Goal: Transaction & Acquisition: Purchase product/service

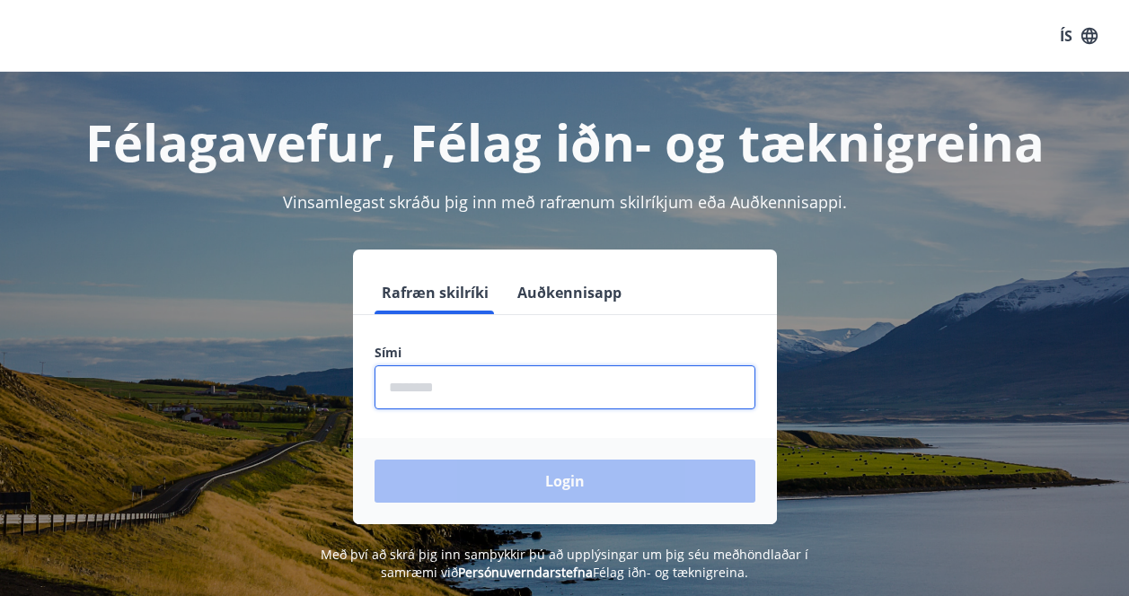
click at [480, 381] on input "phone" at bounding box center [565, 388] width 381 height 44
type input "********"
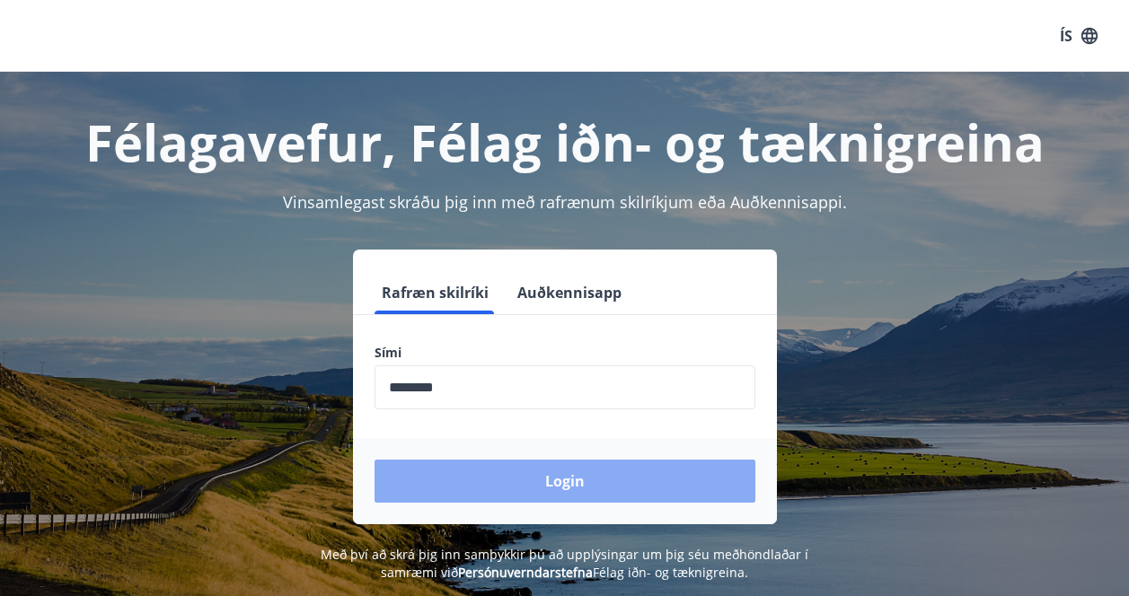
click at [502, 493] on button "Login" at bounding box center [565, 481] width 381 height 43
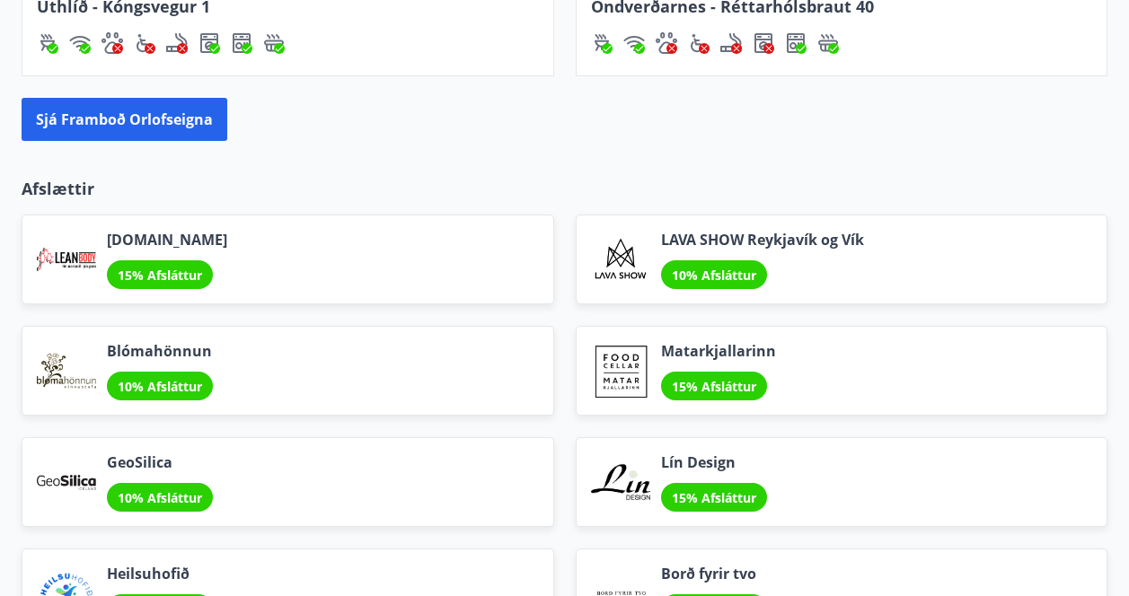
scroll to position [2050, 0]
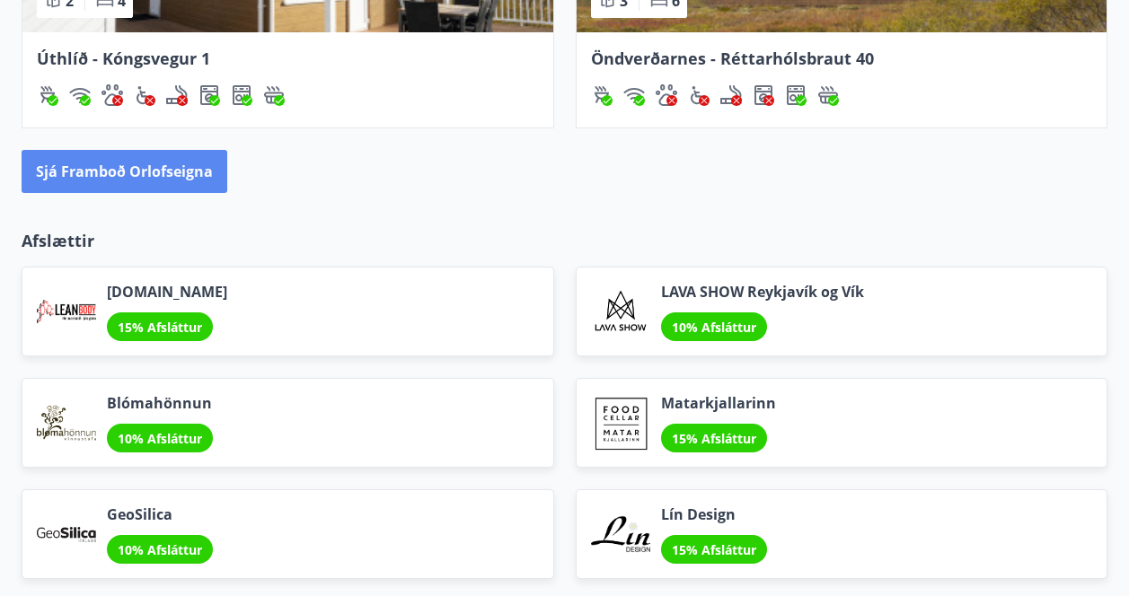
click at [142, 173] on button "Sjá framboð orlofseigna" at bounding box center [125, 171] width 206 height 43
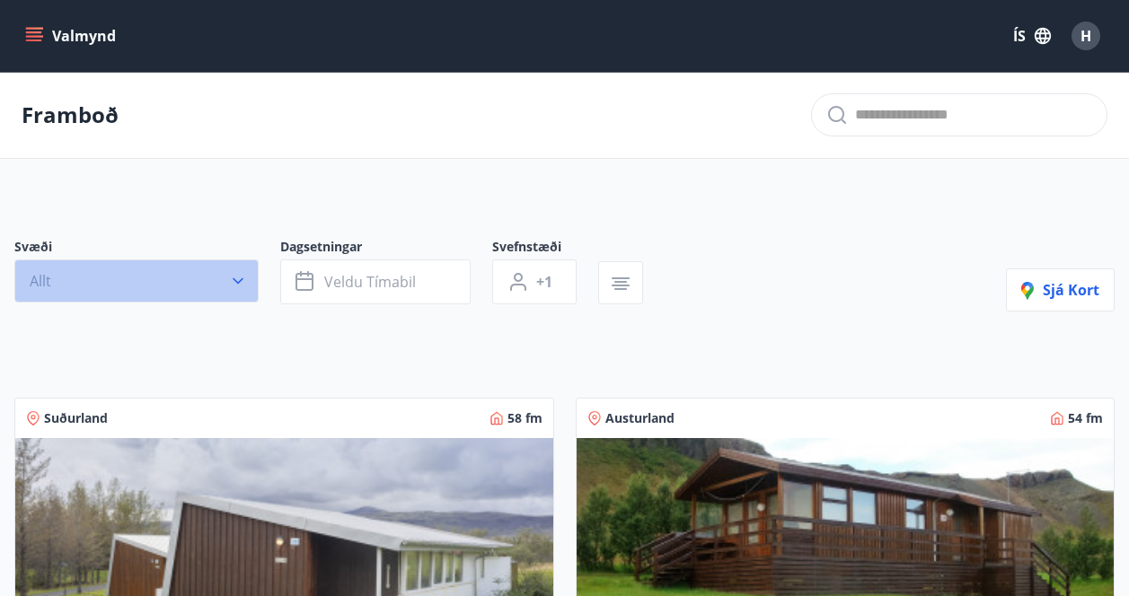
click at [177, 278] on button "Allt" at bounding box center [136, 281] width 244 height 43
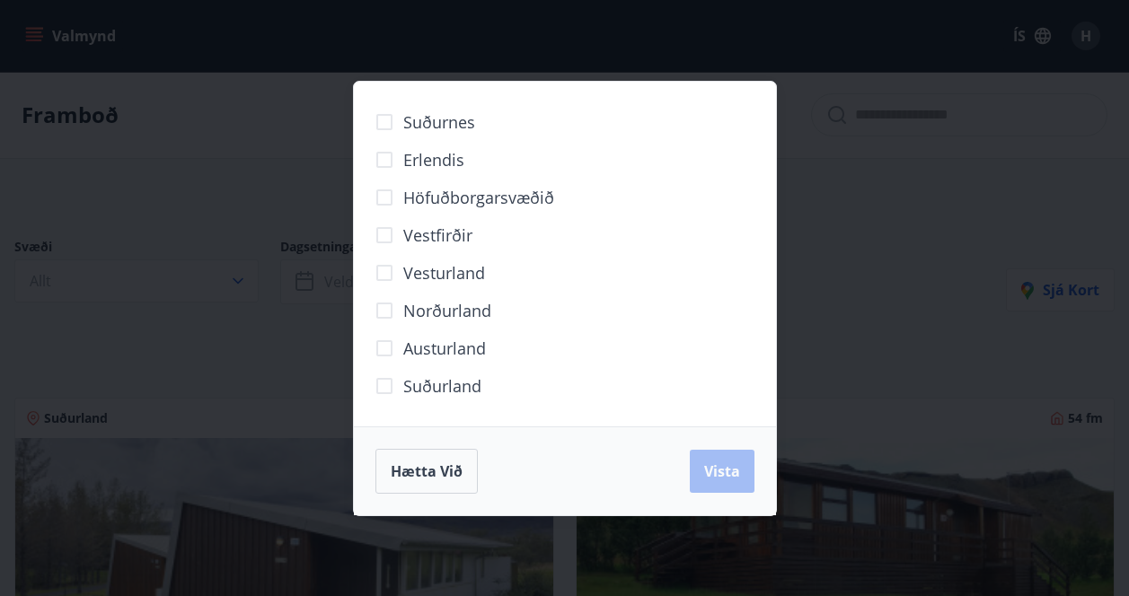
click at [527, 198] on span "Höfuðborgarsvæðið" at bounding box center [478, 197] width 151 height 23
click at [727, 471] on span "Vista" at bounding box center [722, 472] width 36 height 20
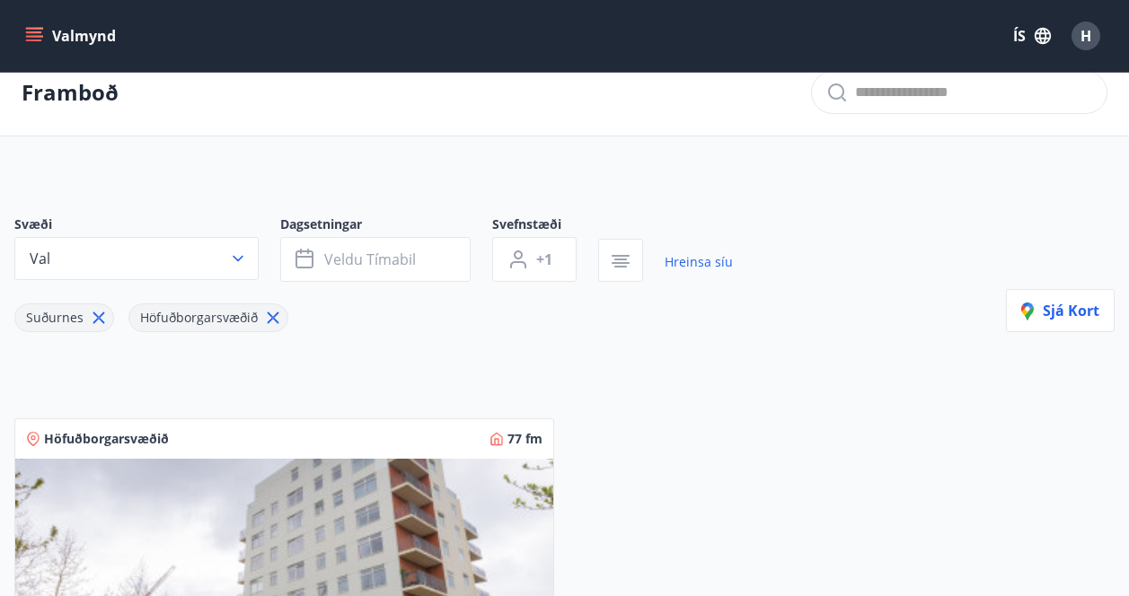
scroll to position [27, 0]
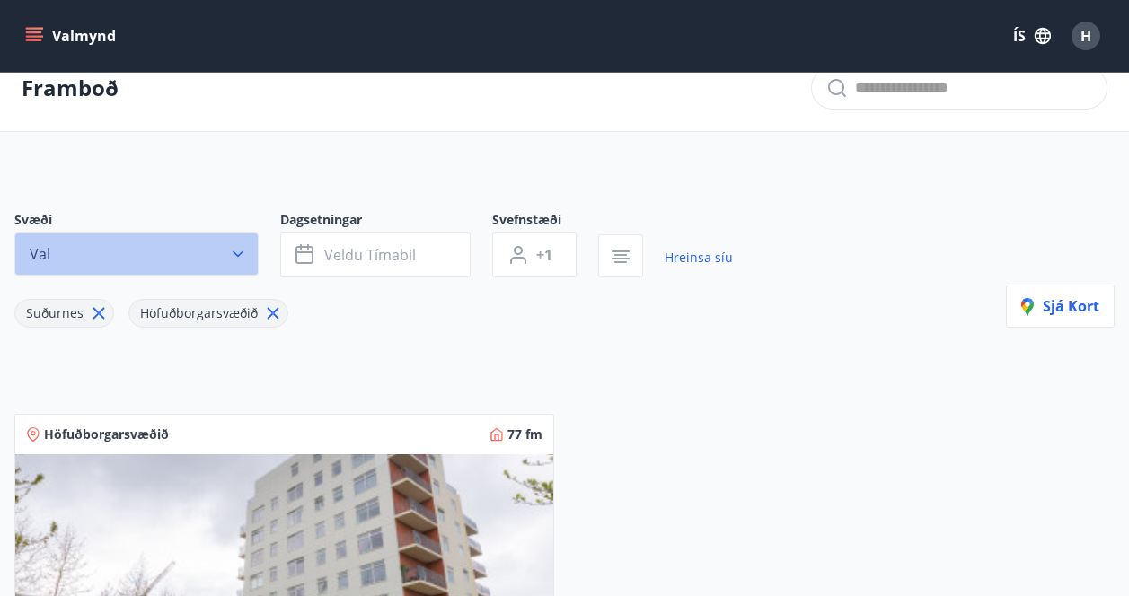
click at [239, 251] on icon "button" at bounding box center [238, 254] width 18 height 18
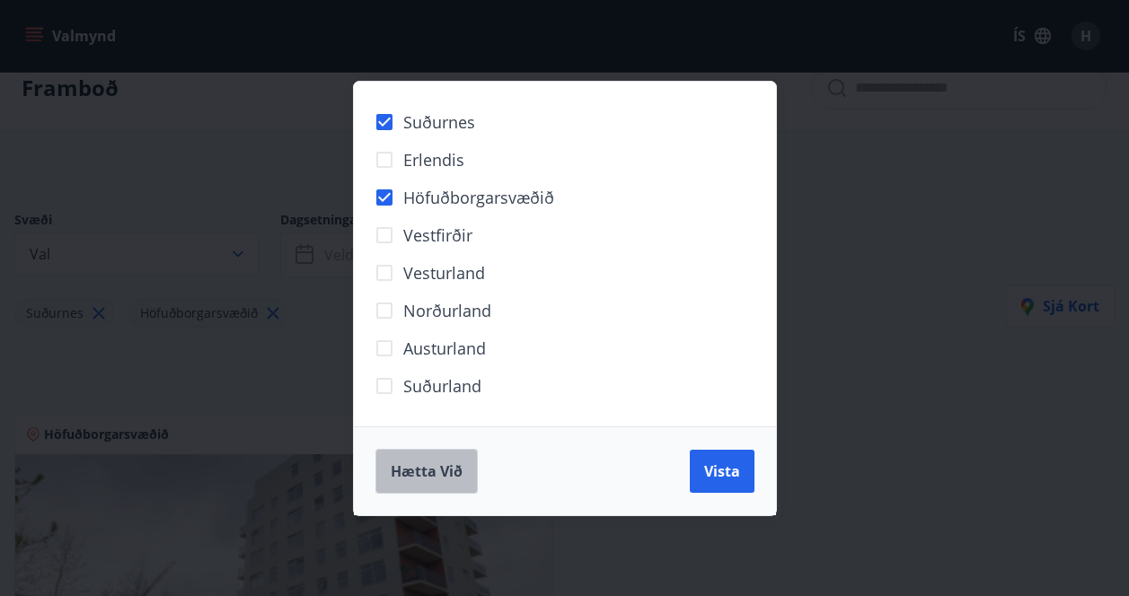
click at [426, 474] on span "Hætta við" at bounding box center [427, 472] width 72 height 20
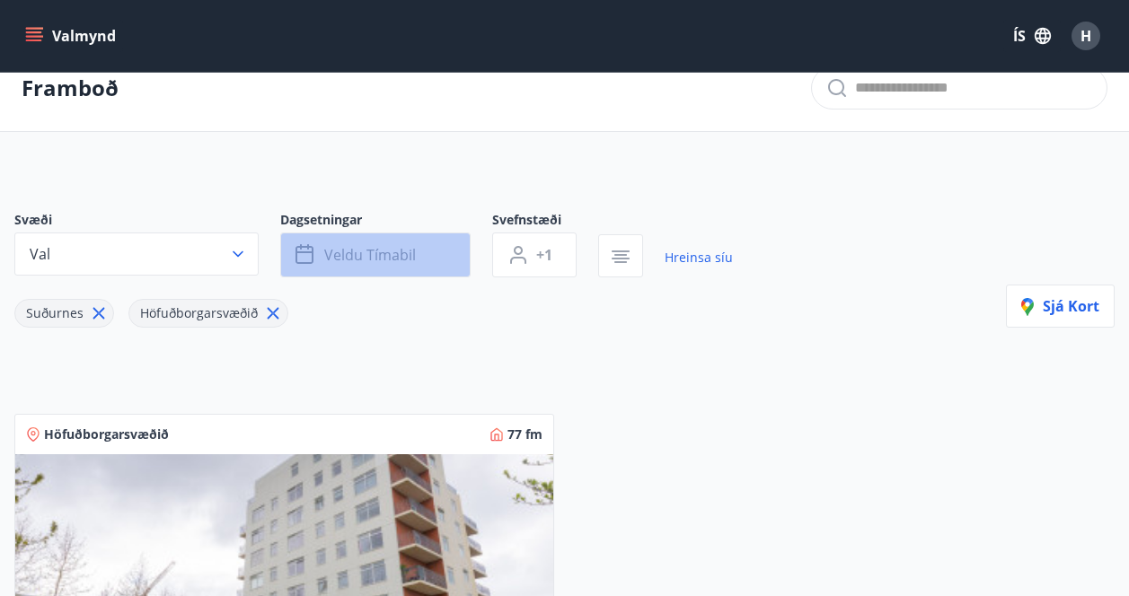
click at [424, 260] on button "Veldu tímabil" at bounding box center [375, 255] width 190 height 45
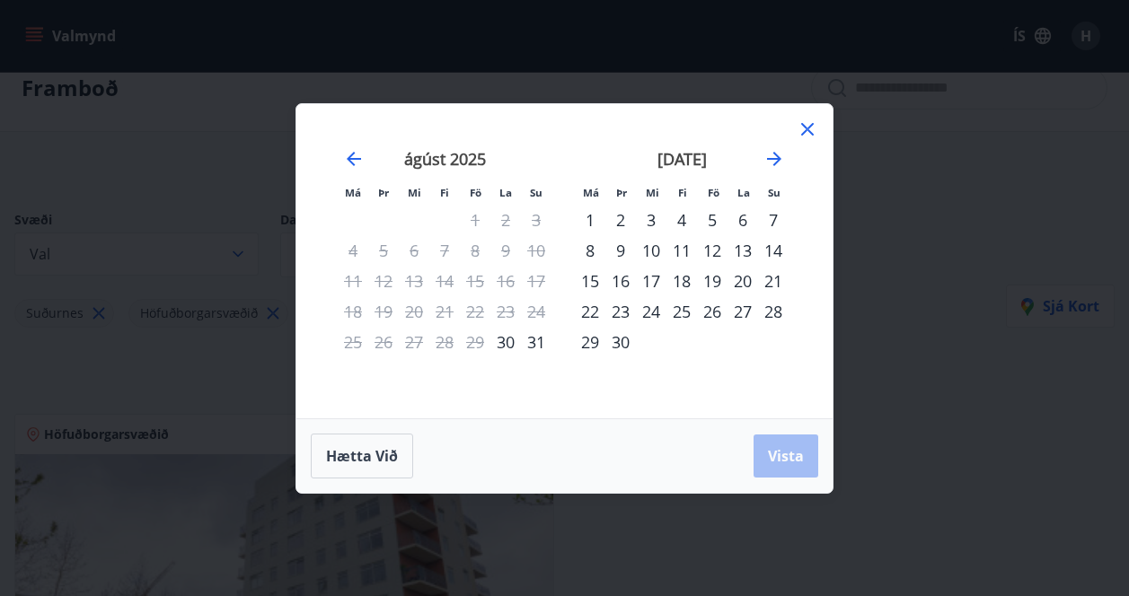
click at [594, 345] on div "29" at bounding box center [590, 342] width 31 height 31
click at [624, 345] on div "30" at bounding box center [620, 342] width 31 height 31
click at [781, 454] on span "Vista" at bounding box center [786, 456] width 36 height 20
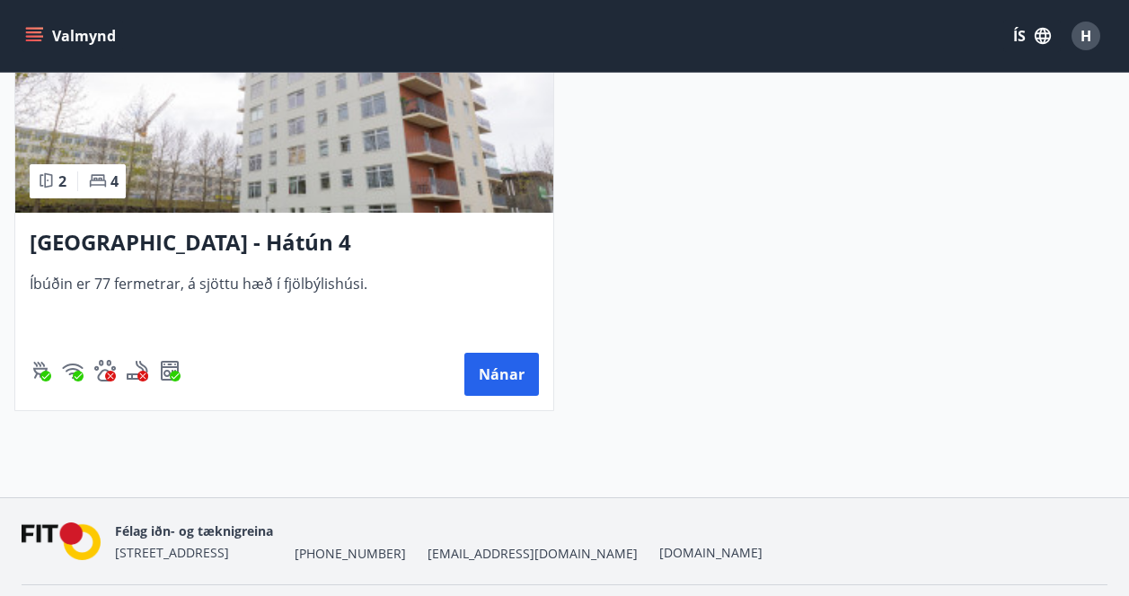
scroll to position [547, 0]
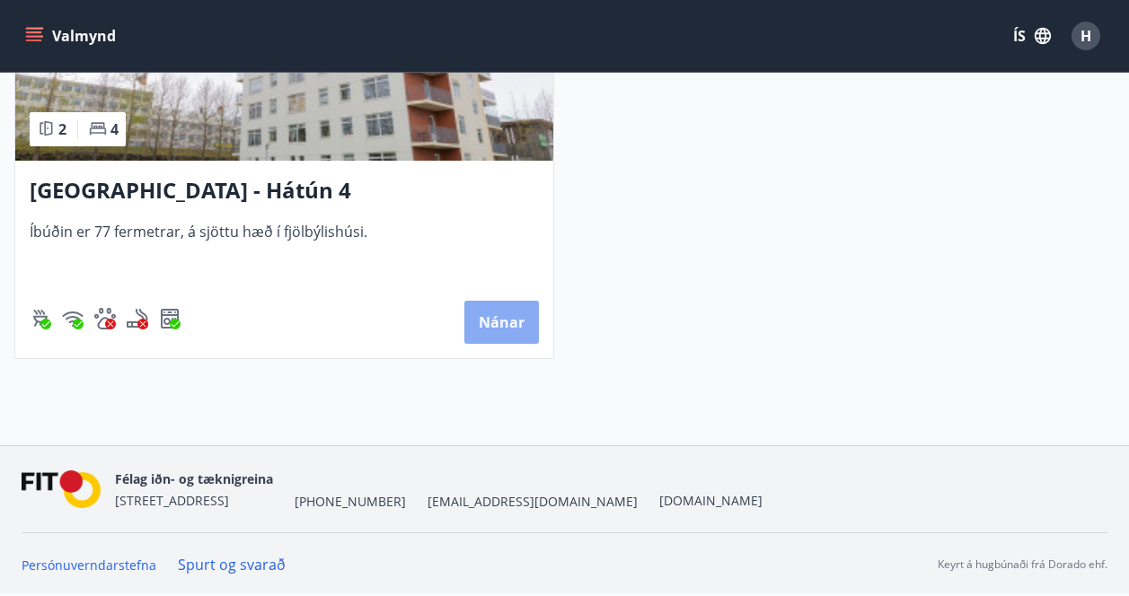
click at [501, 326] on button "Nánar" at bounding box center [501, 322] width 75 height 43
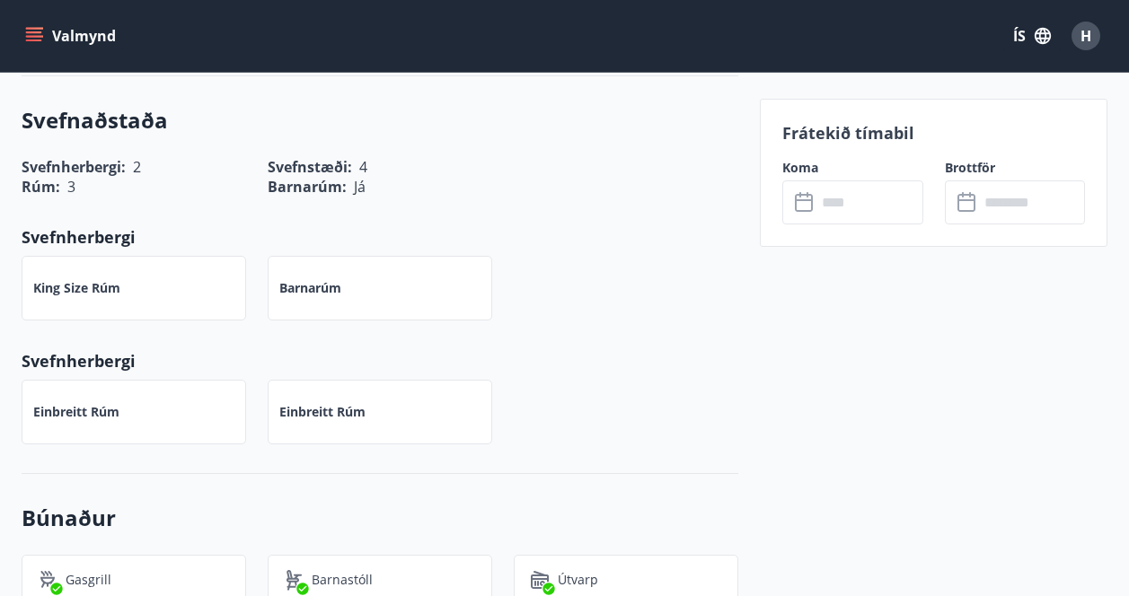
scroll to position [714, 0]
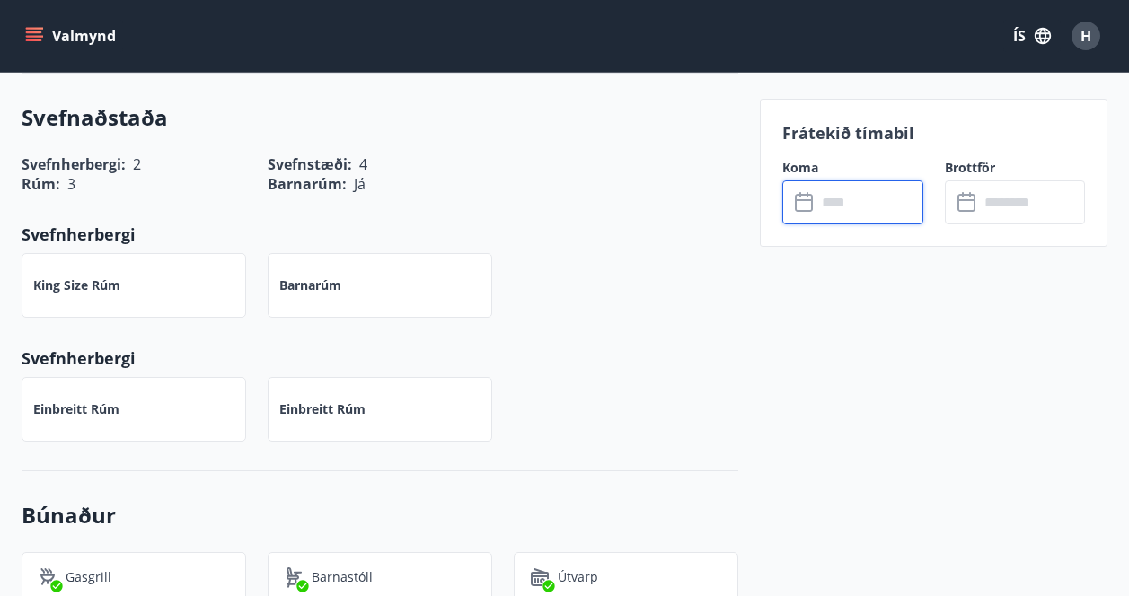
click at [878, 206] on input "text" at bounding box center [869, 203] width 107 height 44
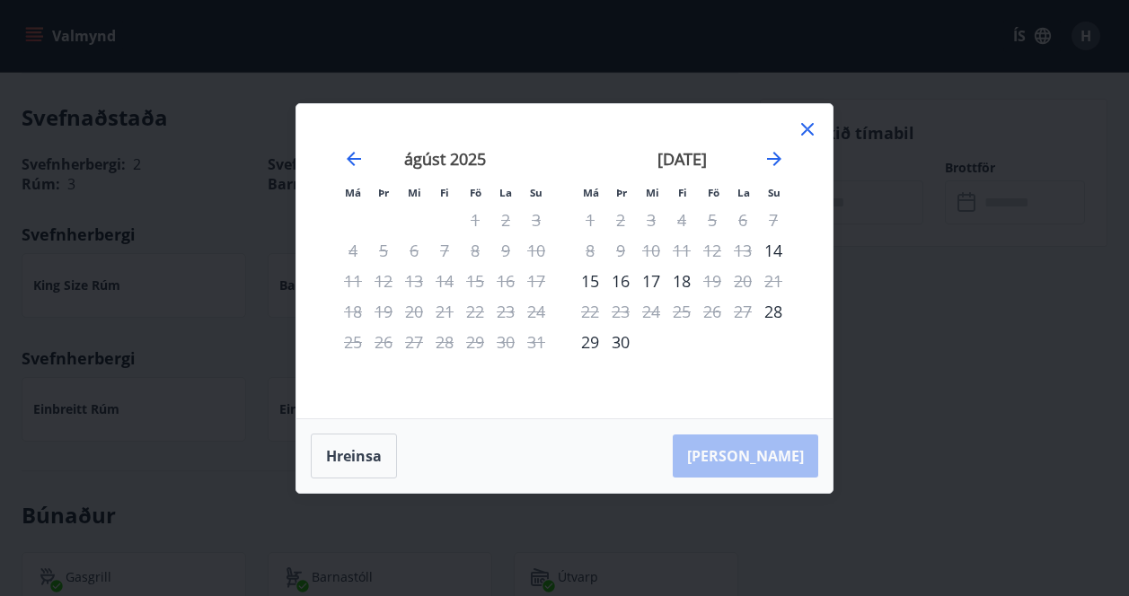
click at [592, 346] on div "29" at bounding box center [590, 342] width 31 height 31
click at [622, 343] on div "30" at bounding box center [620, 342] width 31 height 31
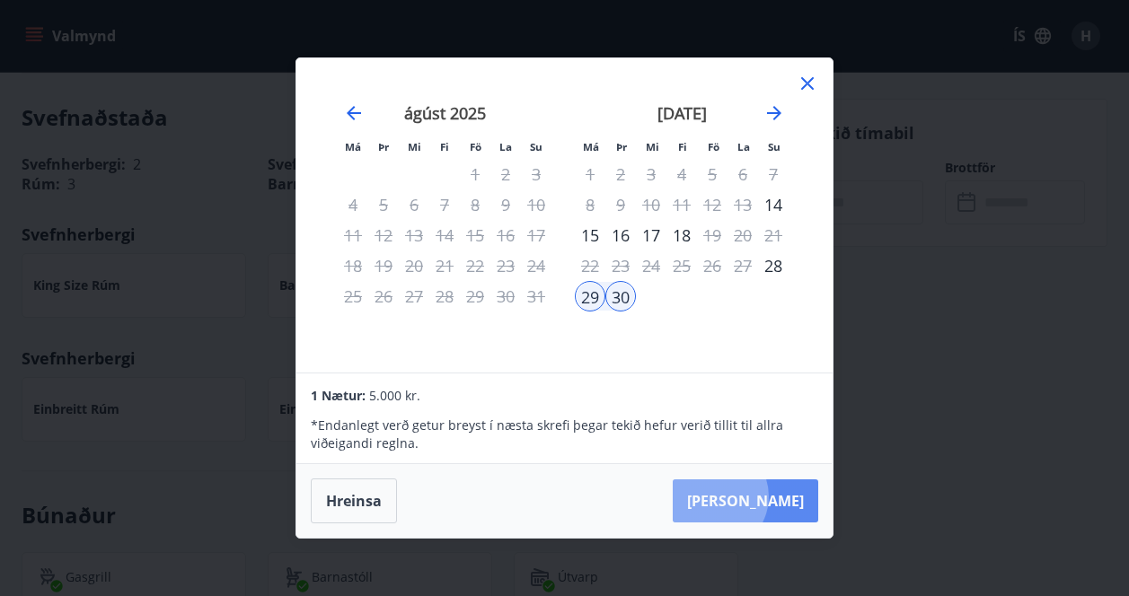
click at [768, 497] on button "[PERSON_NAME]" at bounding box center [746, 501] width 146 height 43
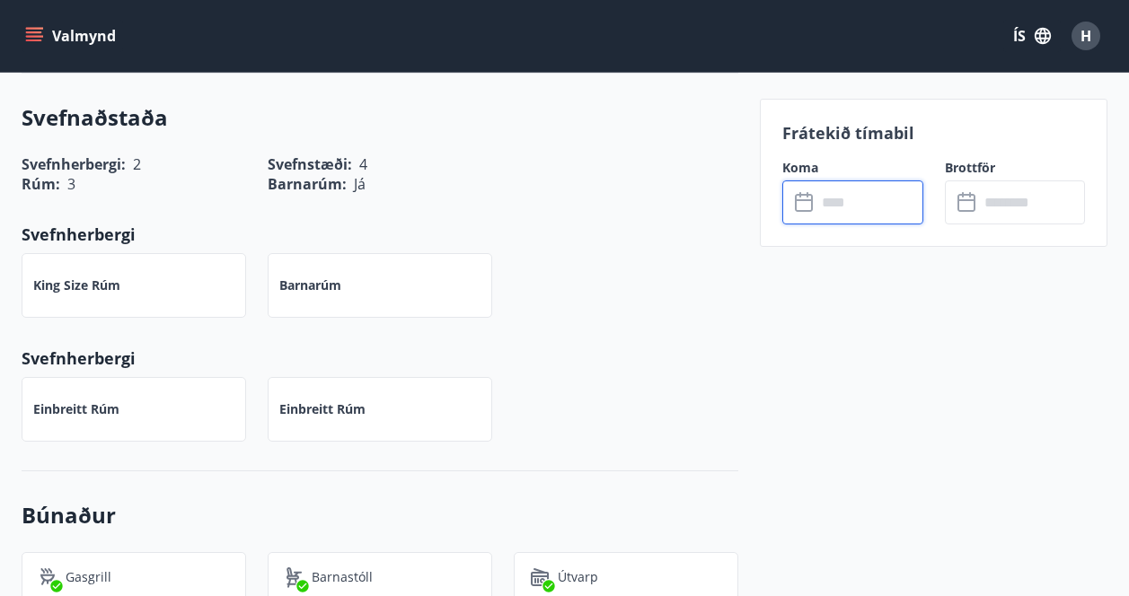
type input "******"
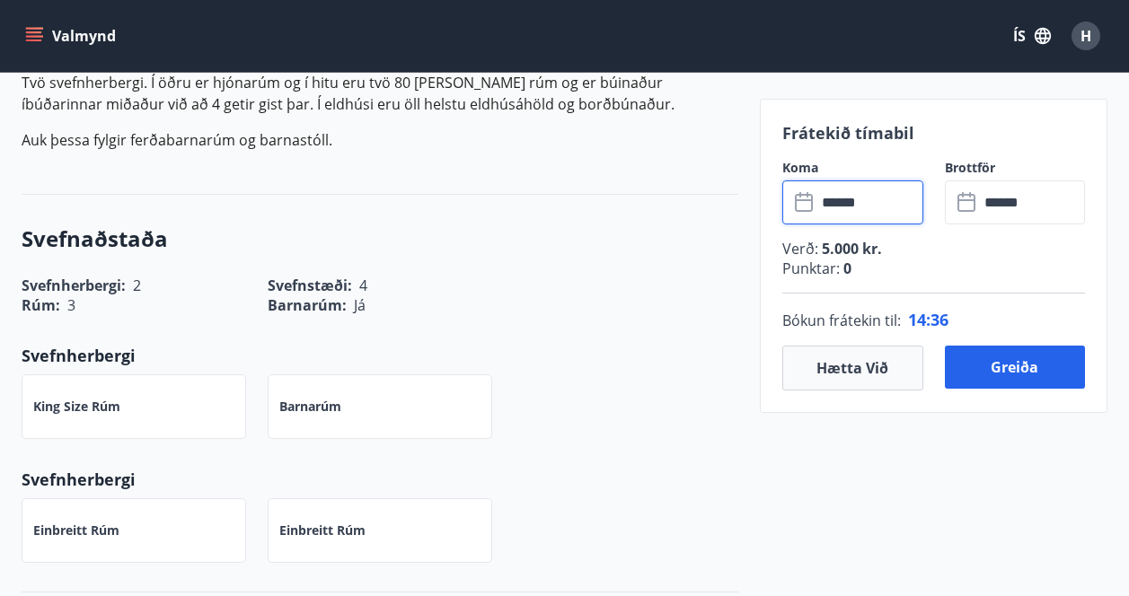
scroll to position [598, 0]
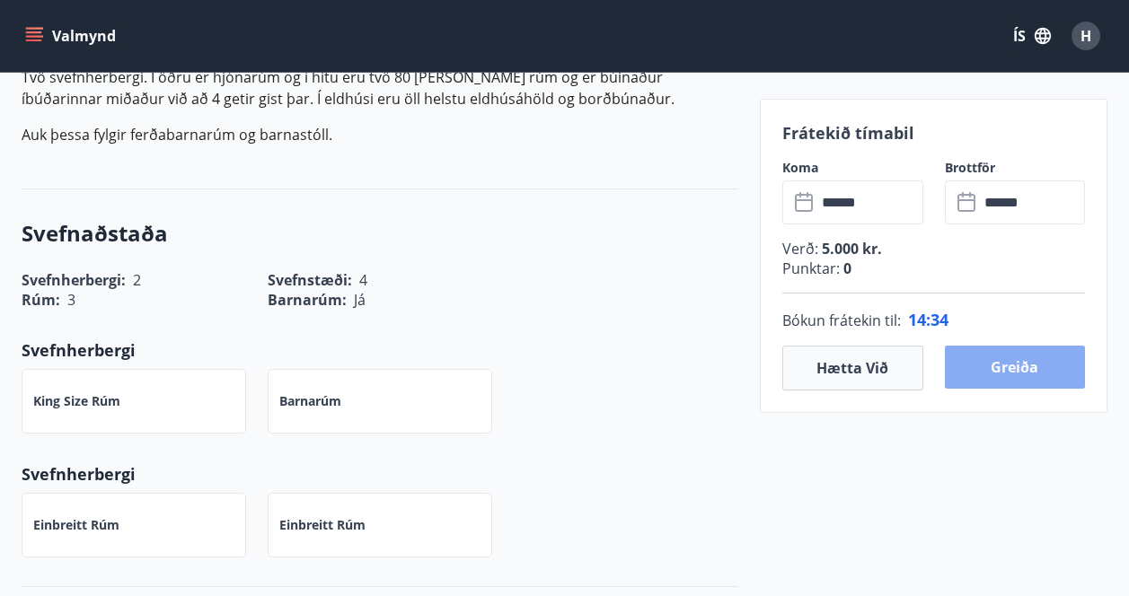
click at [1021, 369] on button "Greiða" at bounding box center [1015, 367] width 141 height 43
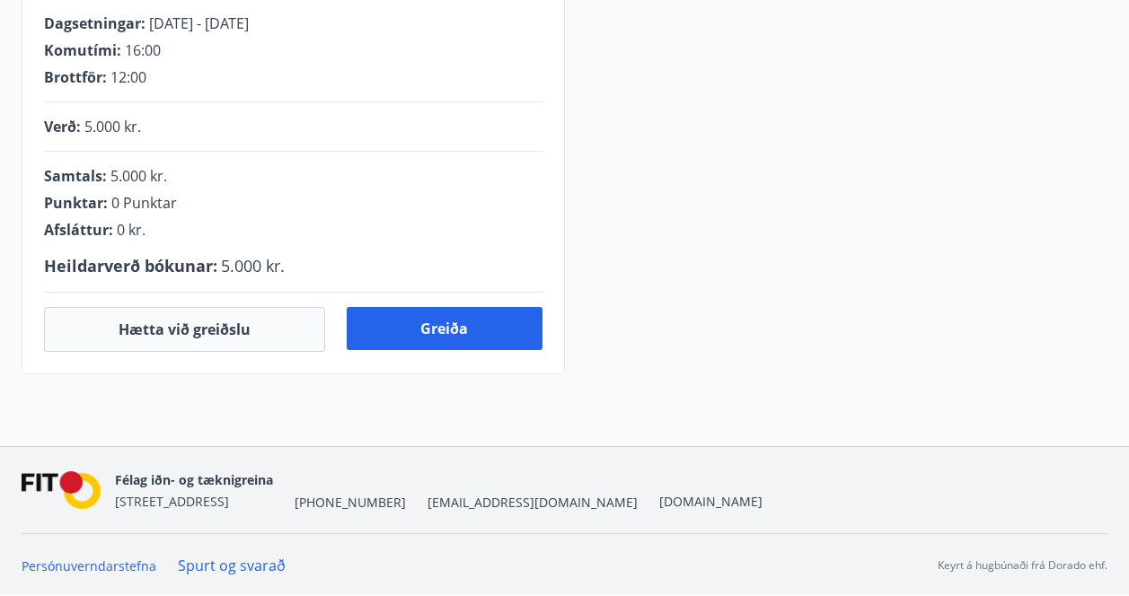
scroll to position [568, 0]
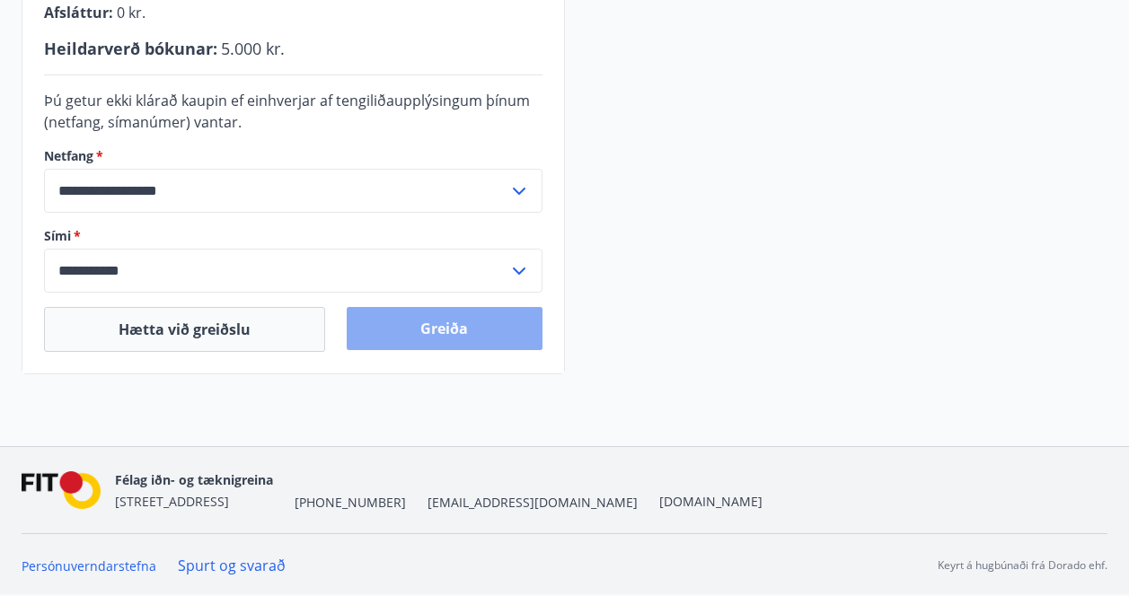
click at [450, 327] on button "Greiða" at bounding box center [444, 328] width 195 height 43
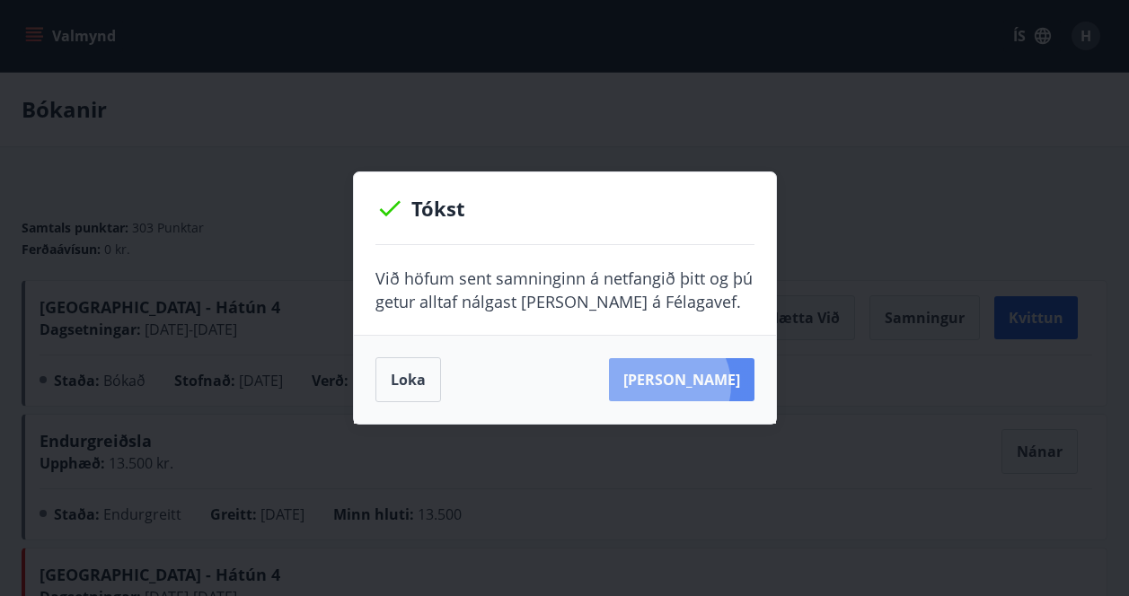
click at [694, 385] on button "Sjá samning" at bounding box center [682, 379] width 146 height 43
click at [578, 212] on p "Tókst" at bounding box center [564, 208] width 379 height 29
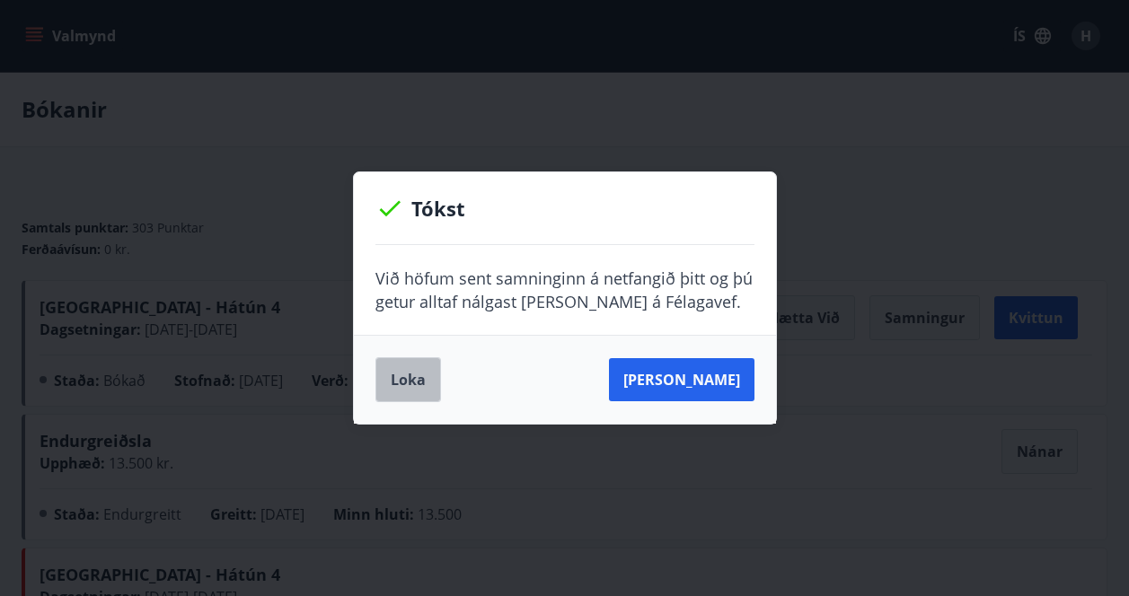
click at [418, 378] on button "Loka" at bounding box center [408, 379] width 66 height 45
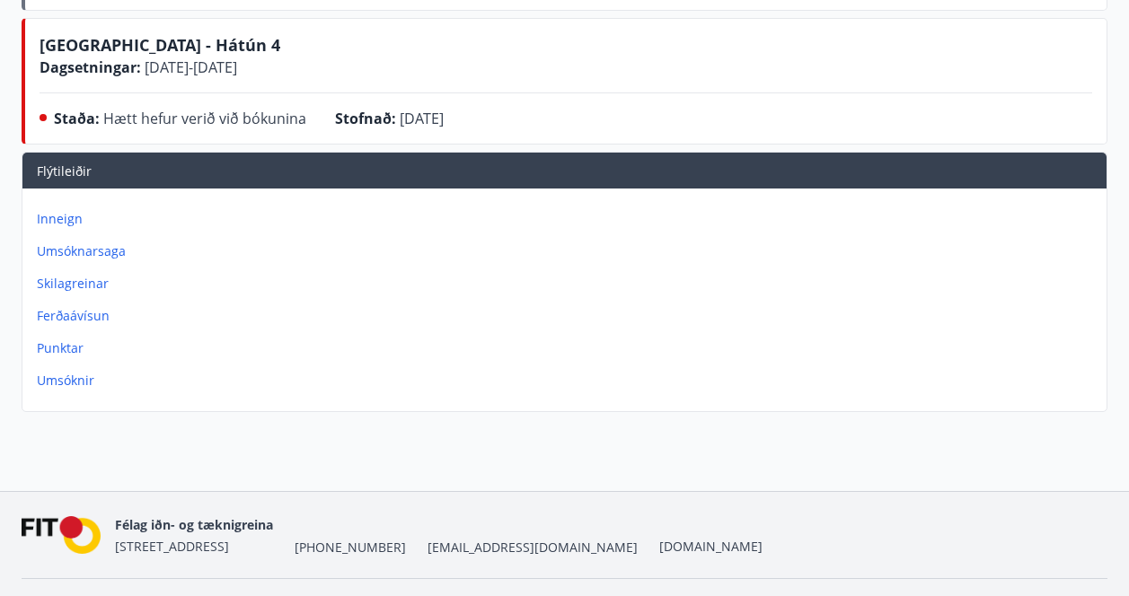
scroll to position [576, 0]
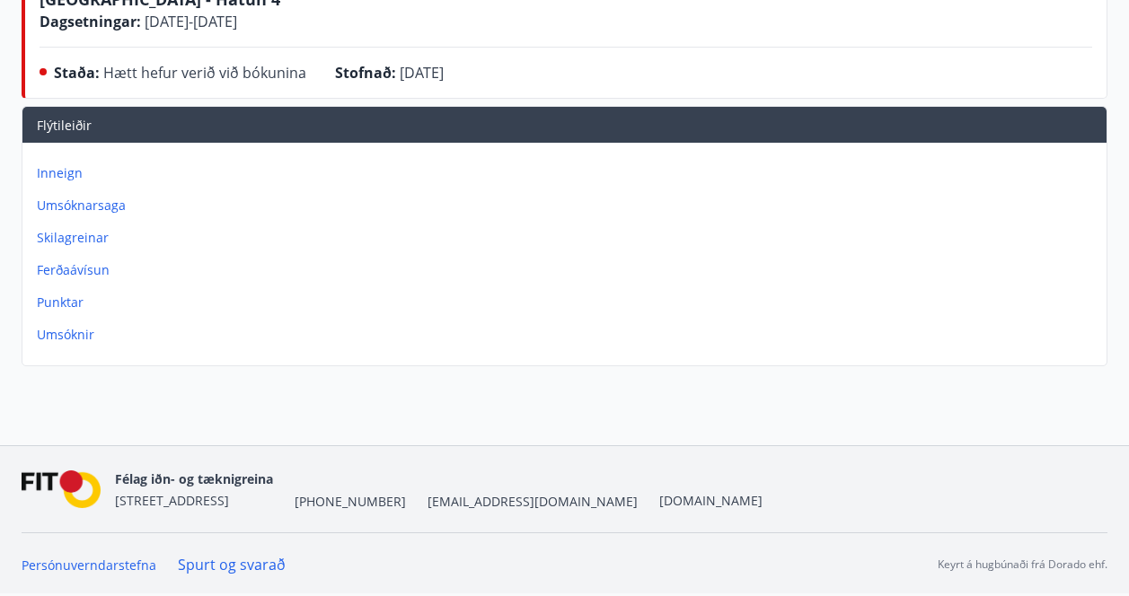
click at [102, 269] on p "Ferðaávísun" at bounding box center [568, 270] width 1063 height 18
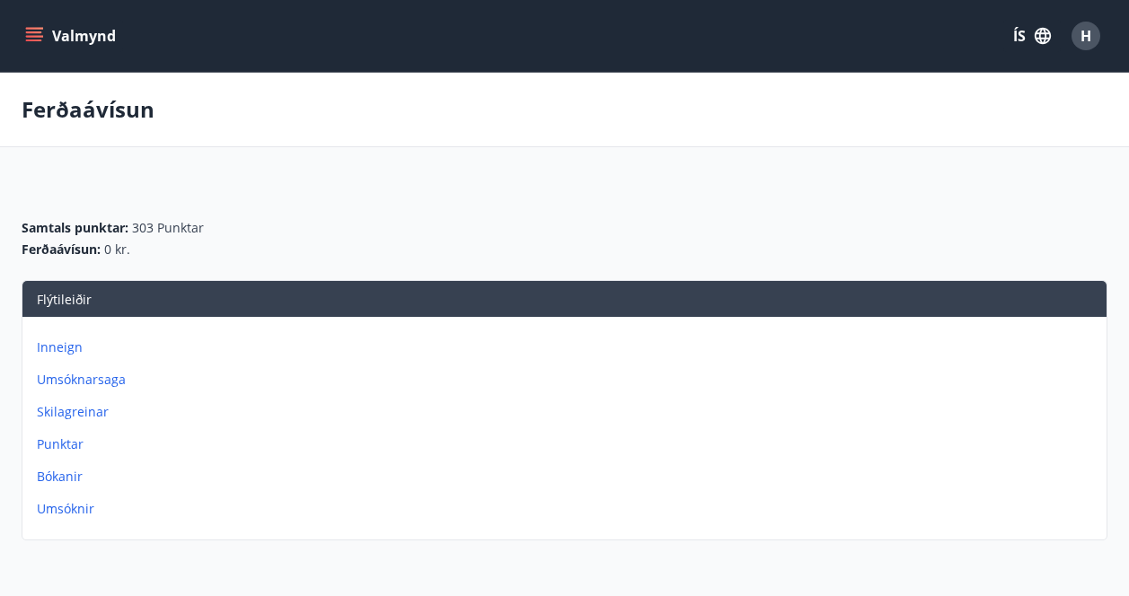
click at [166, 291] on div "Flýtileiðir" at bounding box center [564, 299] width 1084 height 36
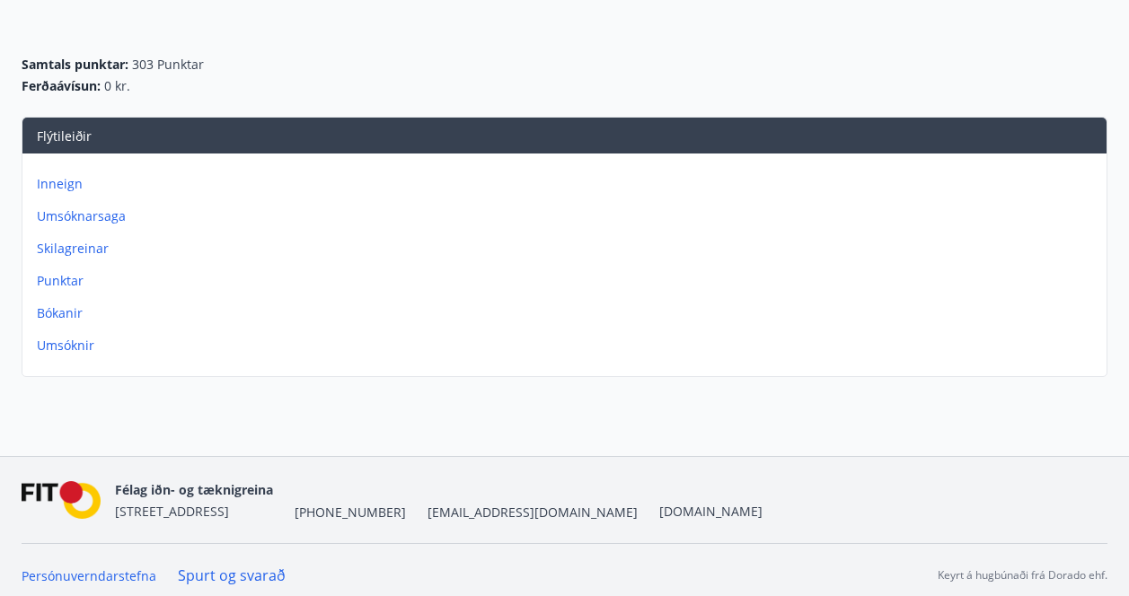
scroll to position [174, 0]
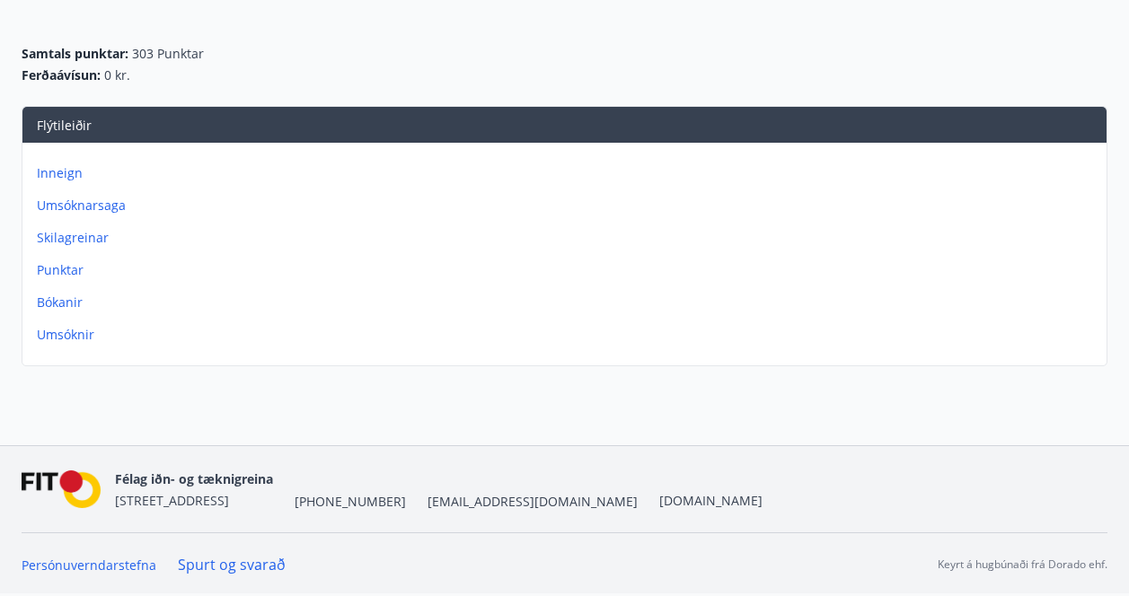
click at [86, 336] on p "Umsóknir" at bounding box center [568, 335] width 1063 height 18
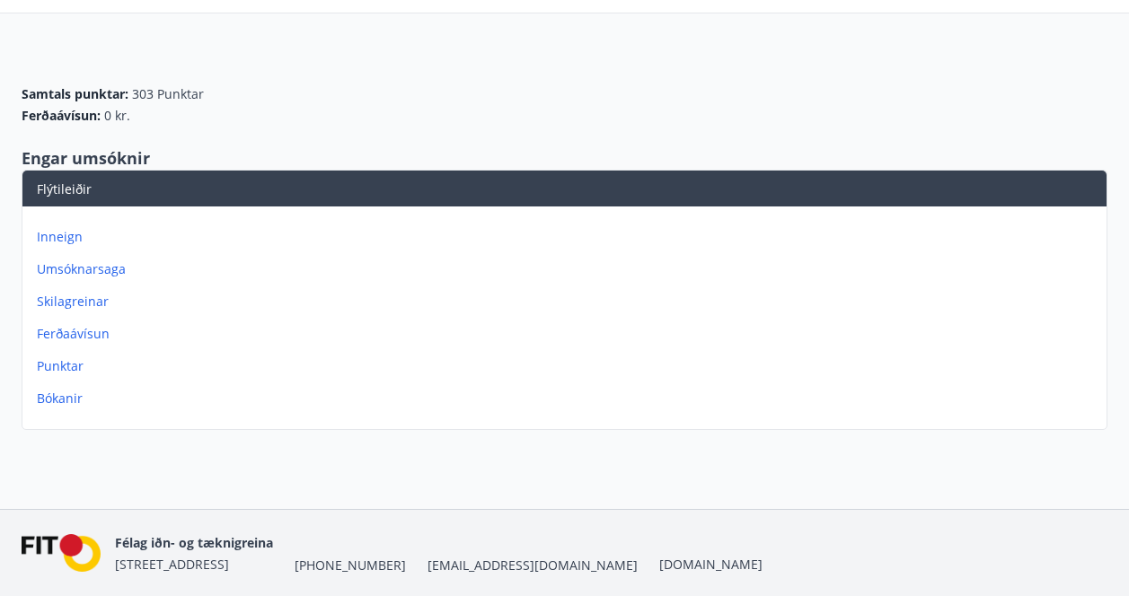
scroll to position [198, 0]
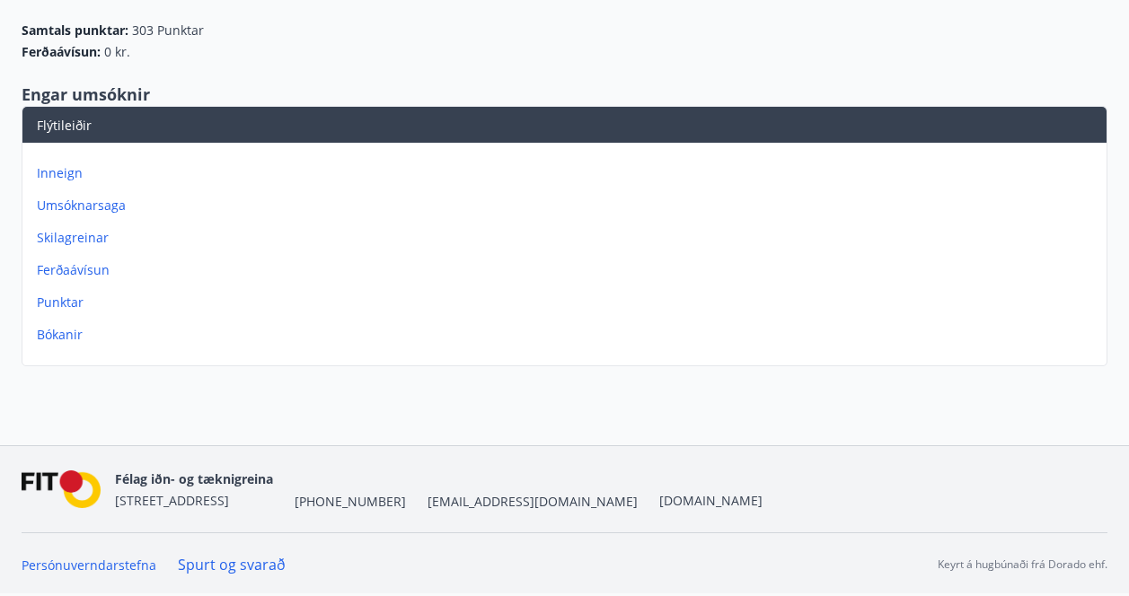
click at [99, 273] on p "Ferðaávísun" at bounding box center [568, 270] width 1063 height 18
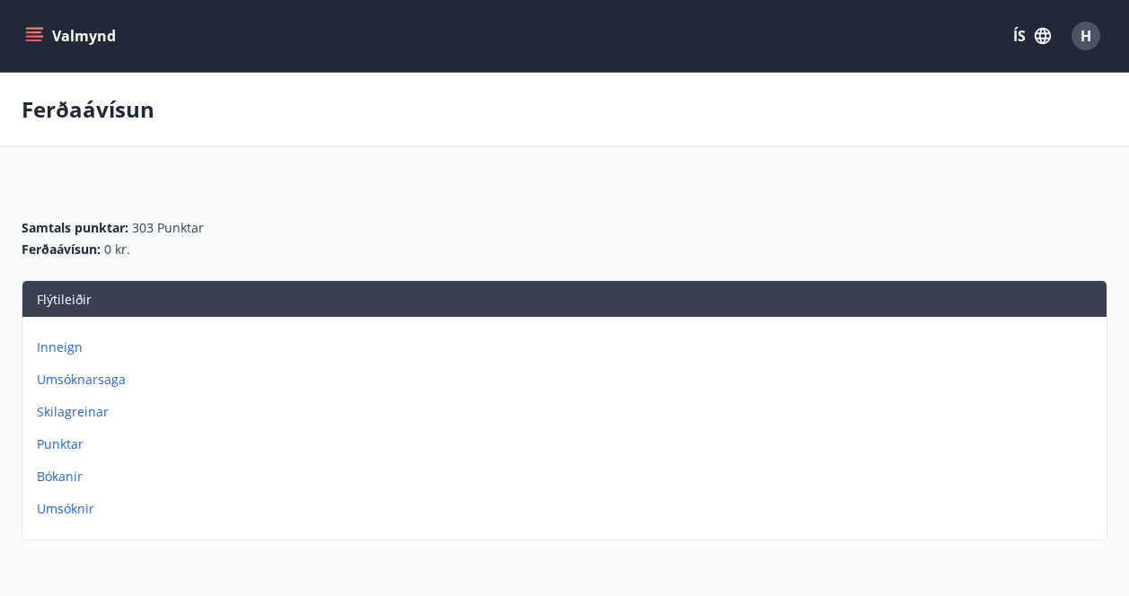
click at [47, 31] on button "Valmynd" at bounding box center [72, 36] width 101 height 32
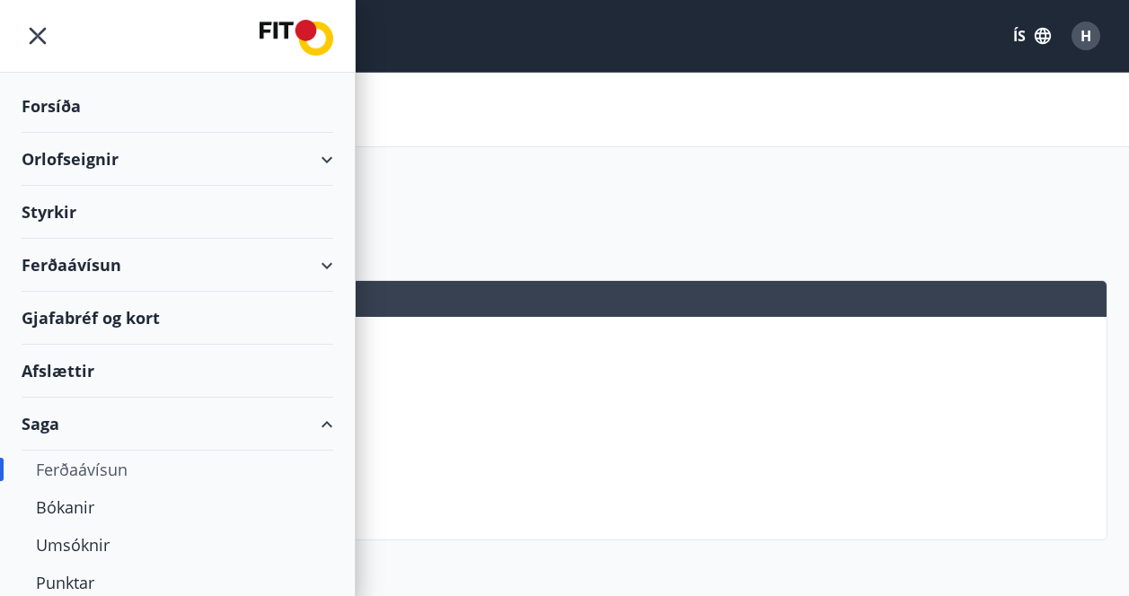
click at [106, 269] on div "Ferðaávísun" at bounding box center [178, 265] width 312 height 53
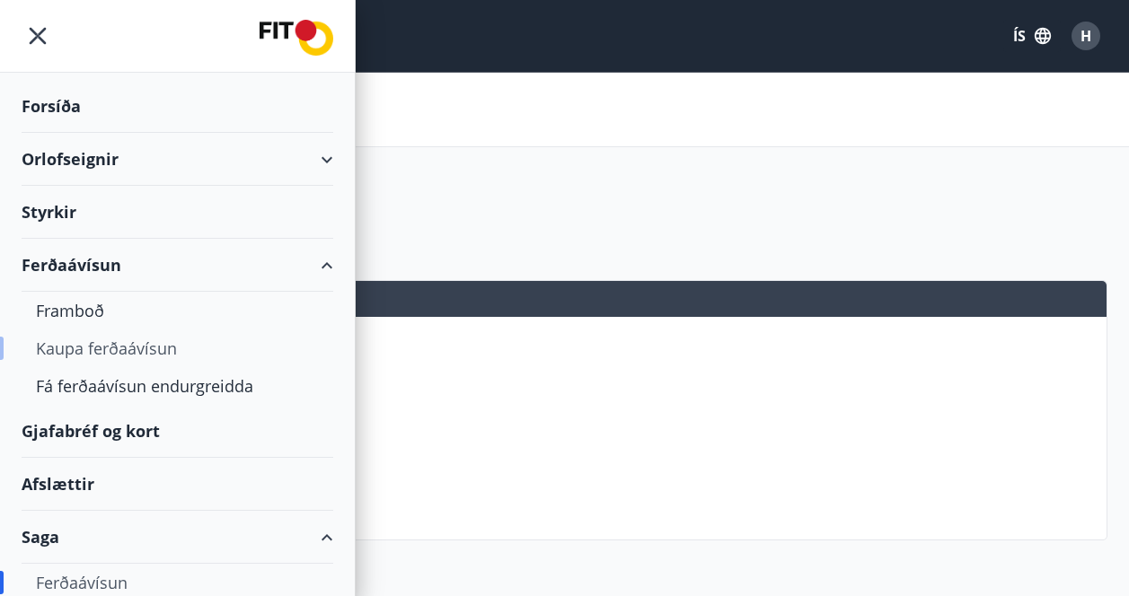
click at [143, 348] on div "Kaupa ferðaávísun" at bounding box center [177, 349] width 283 height 38
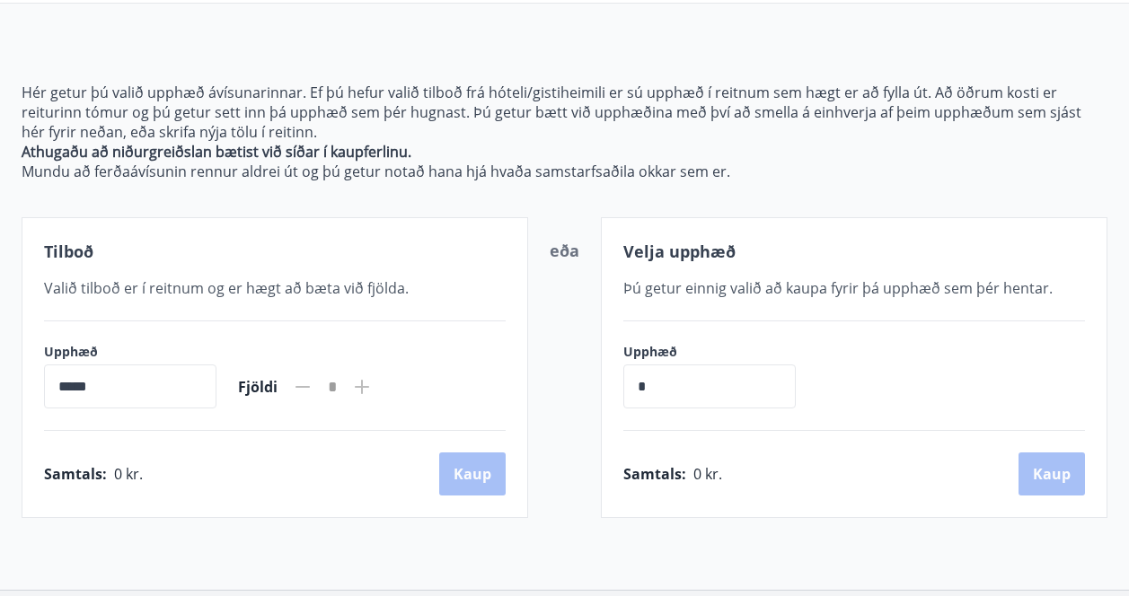
scroll to position [139, 0]
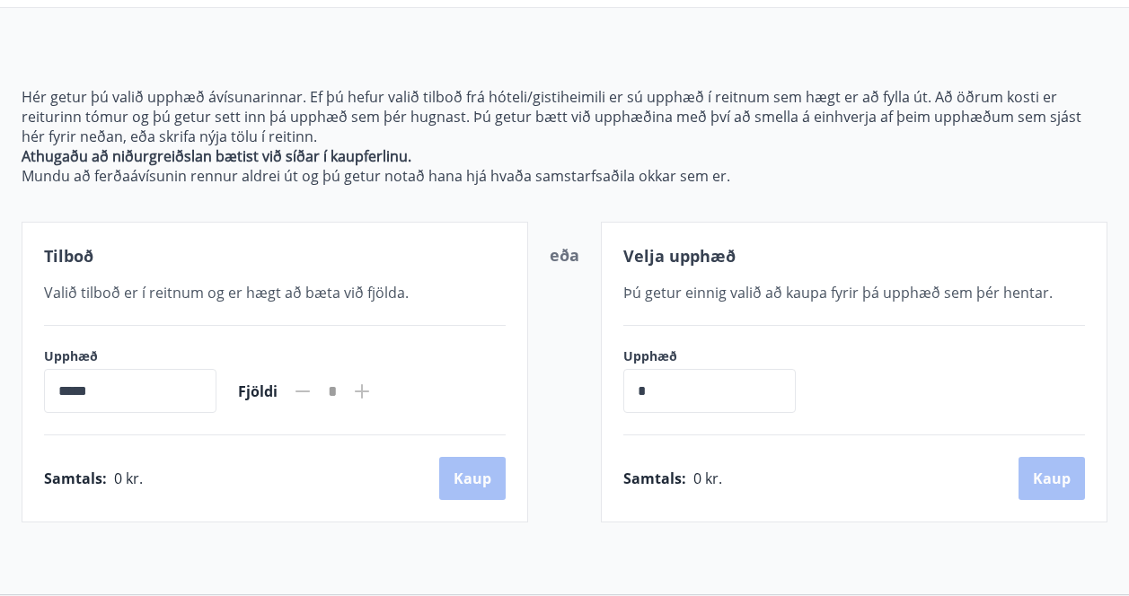
click at [285, 286] on span "Valið tilboð er í reitnum og er hægt að bæta við fjölda." at bounding box center [226, 293] width 365 height 20
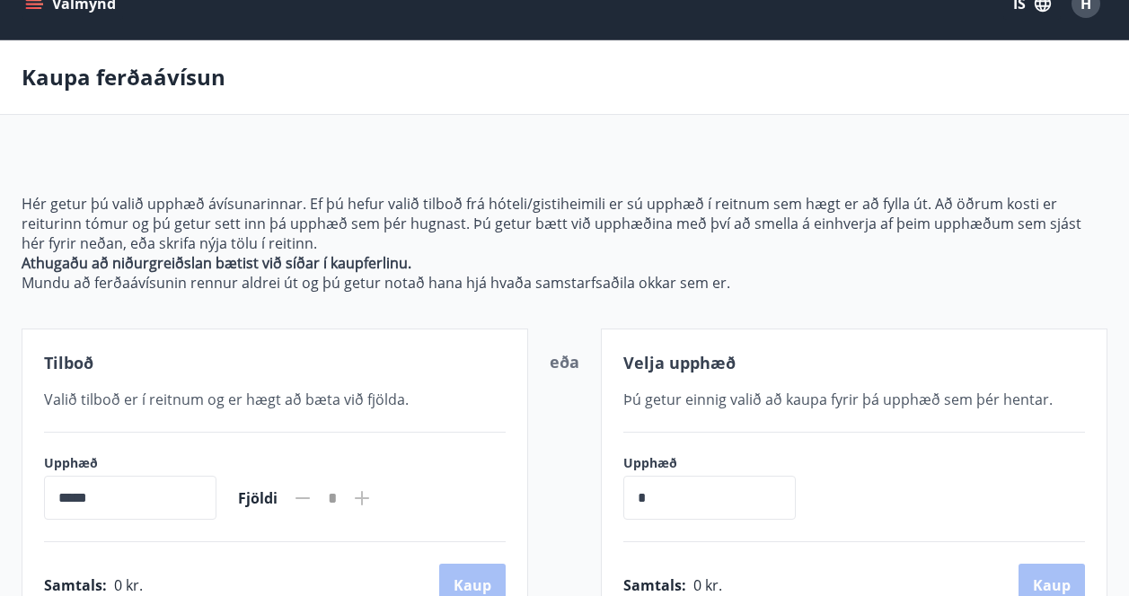
scroll to position [0, 0]
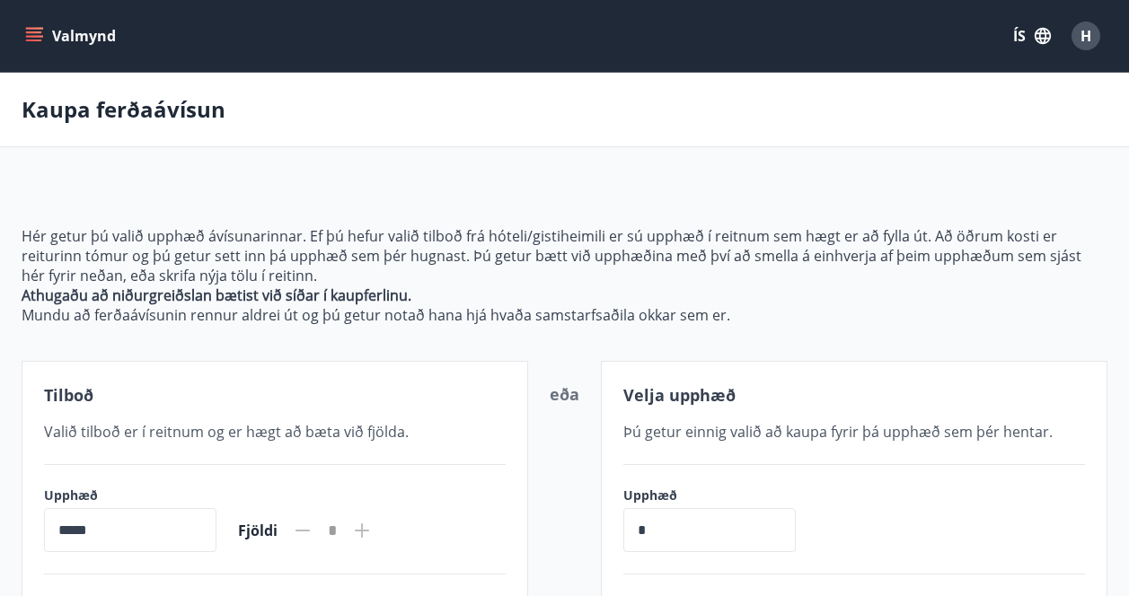
click at [30, 32] on icon "menu" at bounding box center [34, 32] width 16 height 2
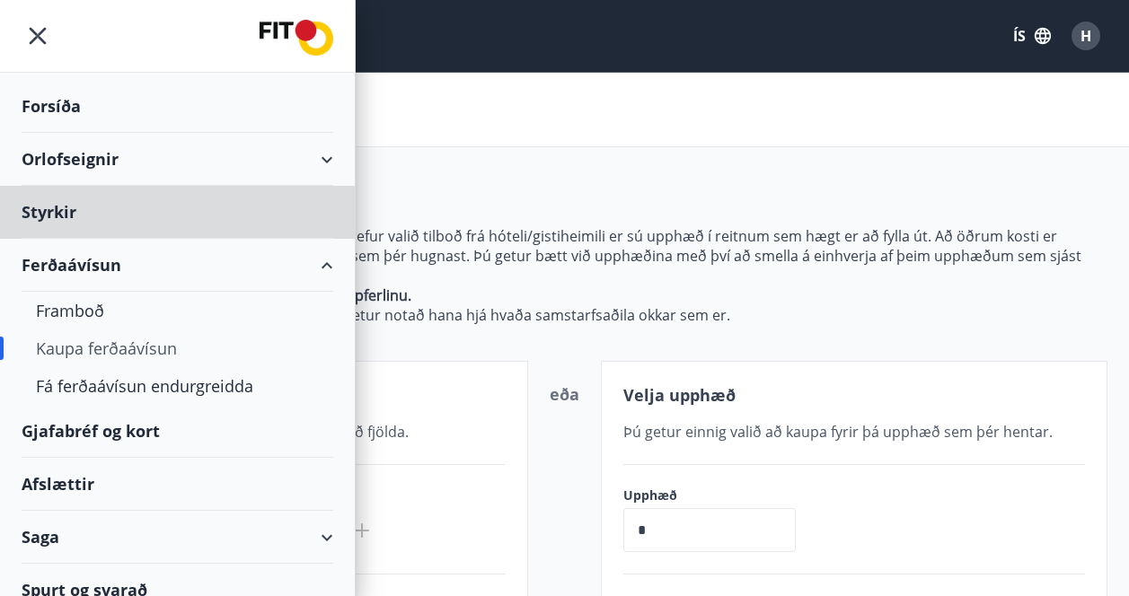
click at [60, 110] on div "Forsíða" at bounding box center [178, 106] width 312 height 53
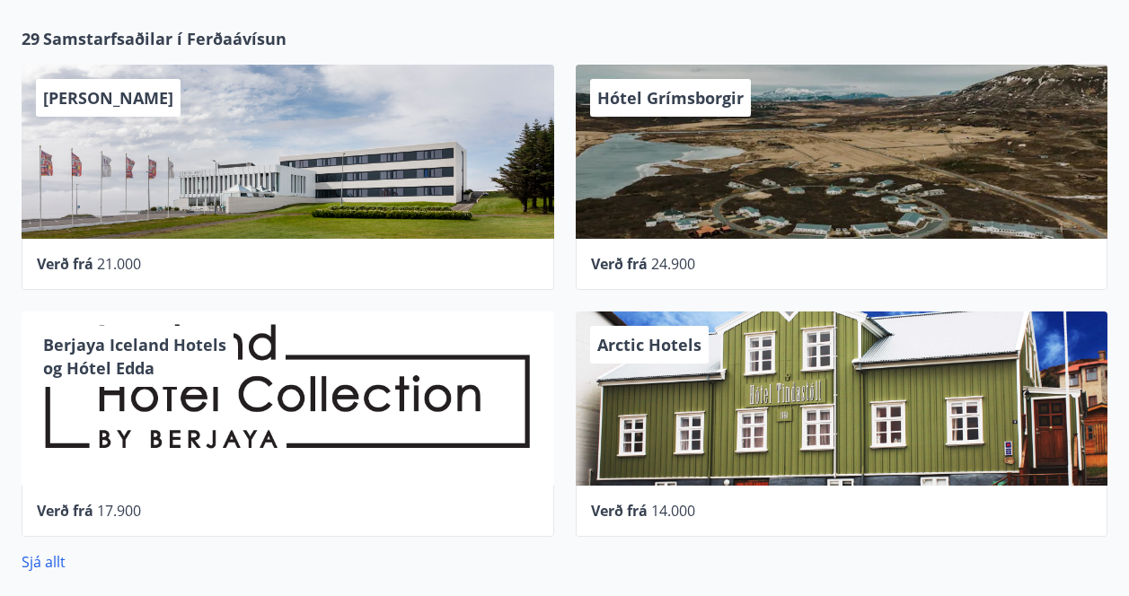
scroll to position [1011, 0]
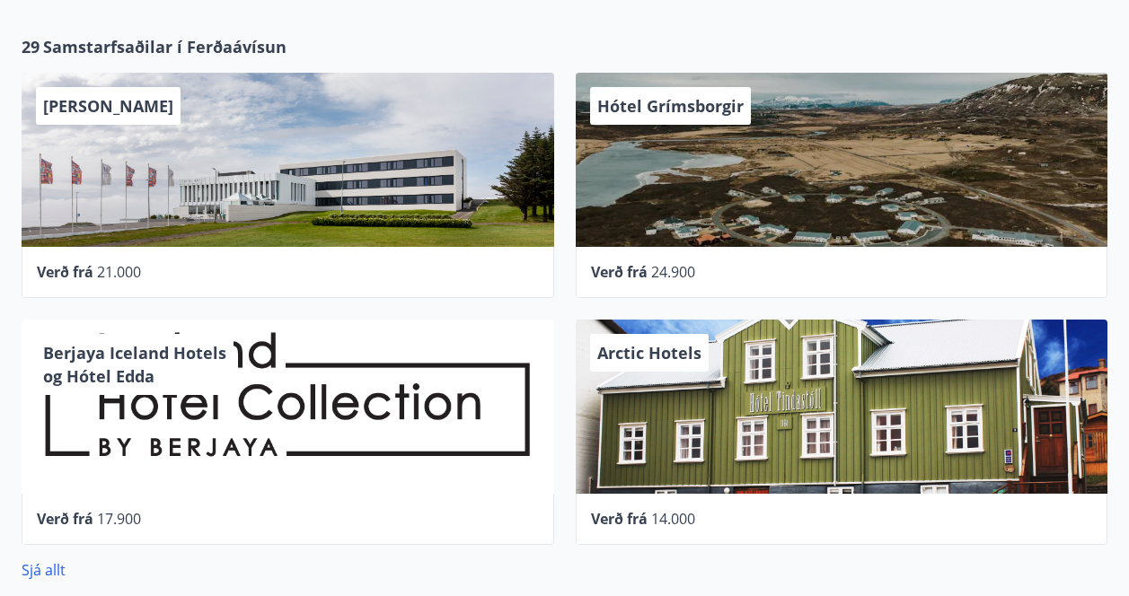
click at [642, 137] on div "Hótel Grímsborgir" at bounding box center [842, 160] width 533 height 174
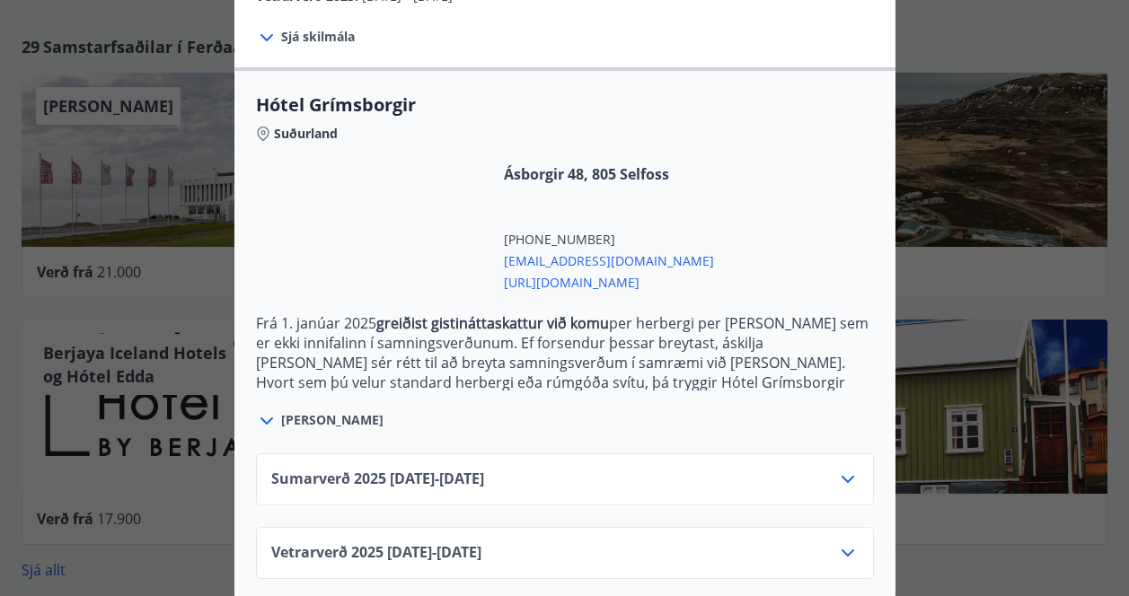
scroll to position [414, 0]
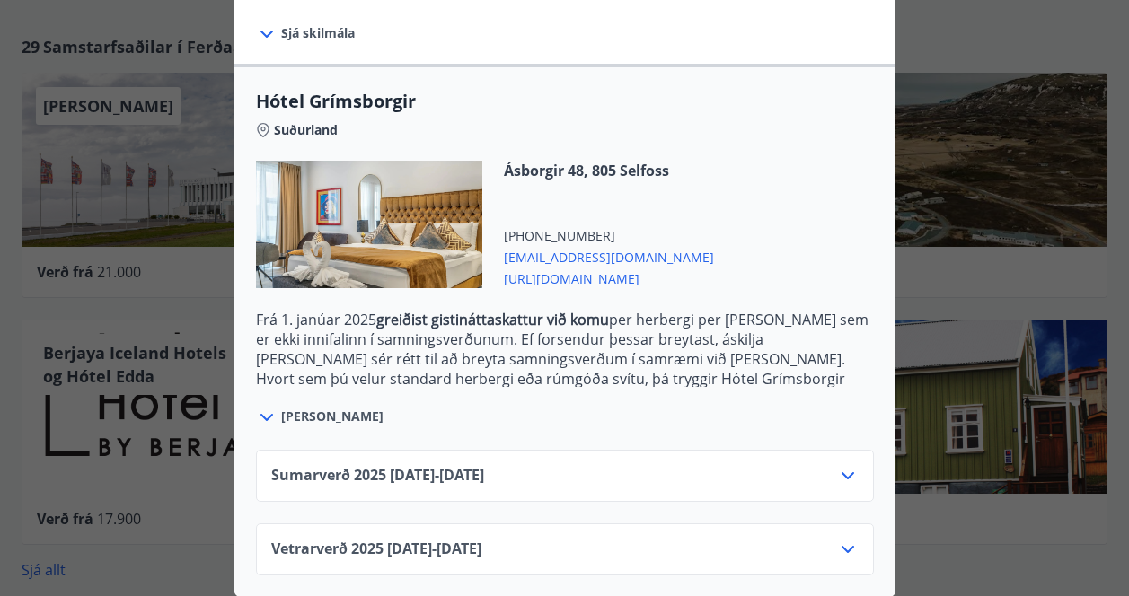
click at [270, 415] on icon at bounding box center [266, 417] width 13 height 7
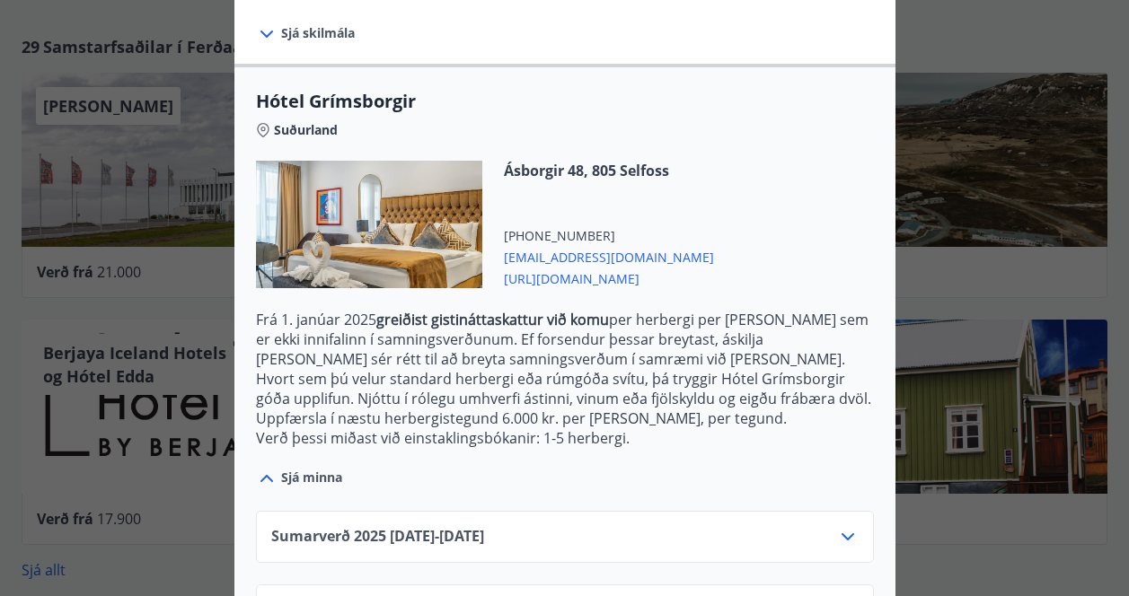
scroll to position [475, 0]
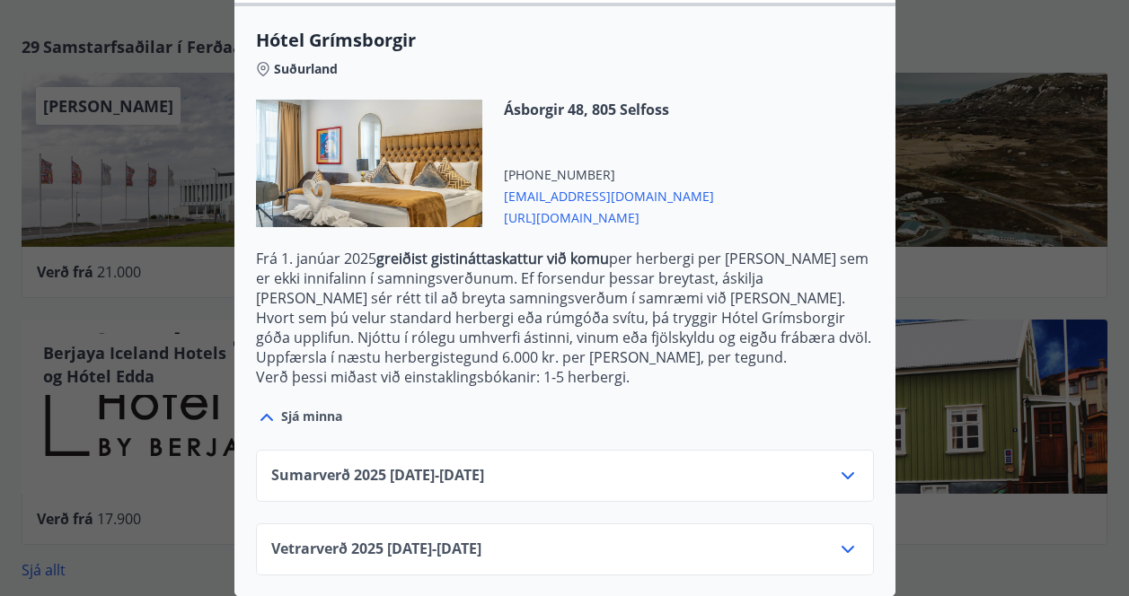
click at [266, 415] on icon at bounding box center [266, 417] width 13 height 7
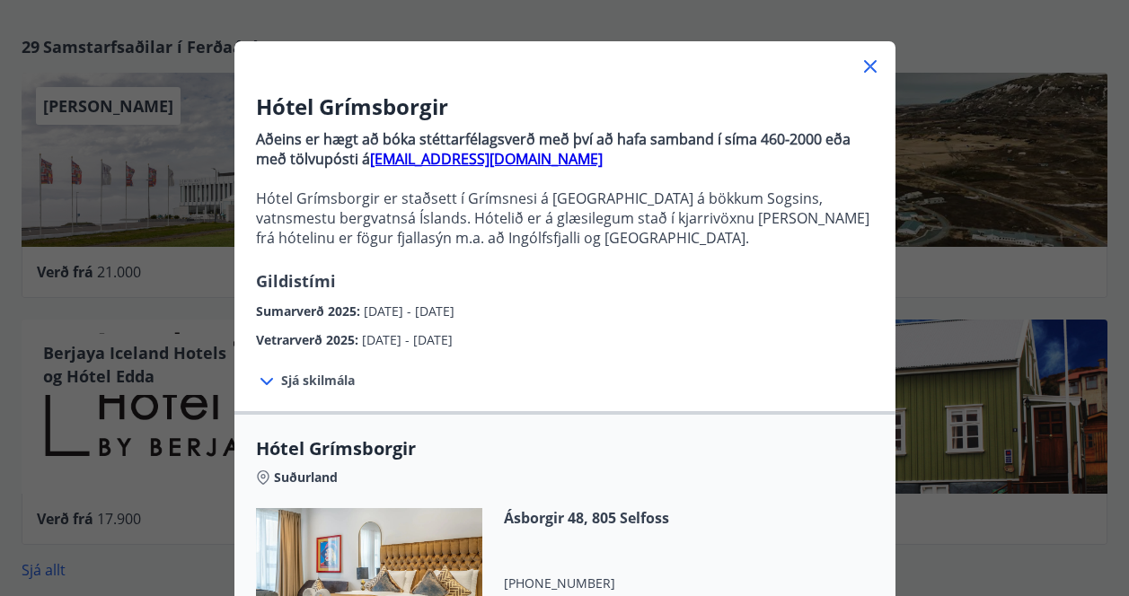
scroll to position [0, 0]
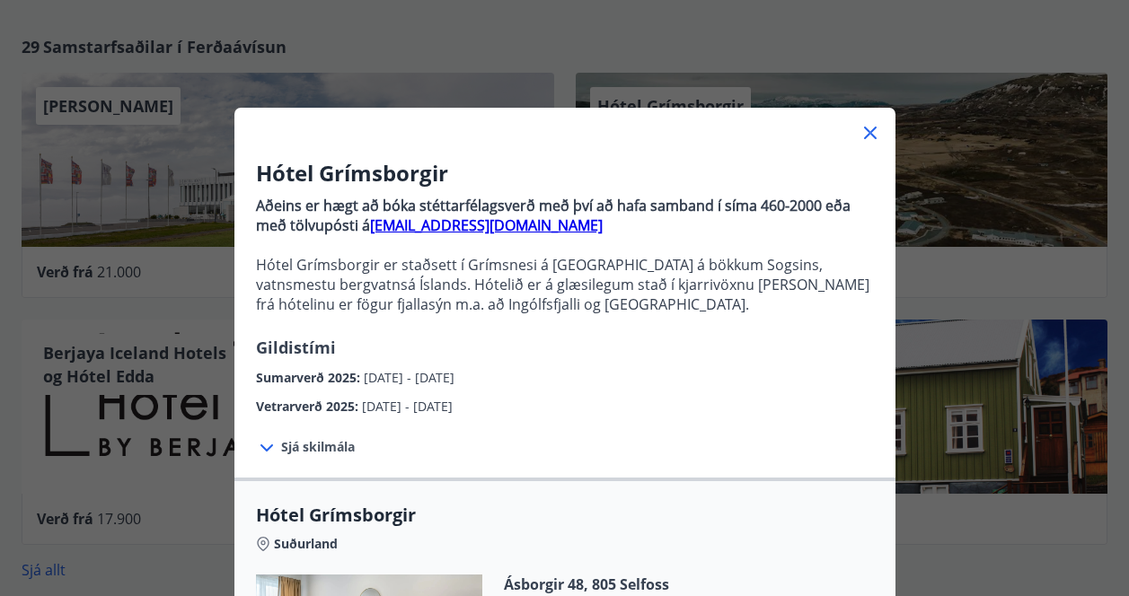
click at [504, 222] on strong "bokanir@keahotels.is" at bounding box center [486, 226] width 233 height 20
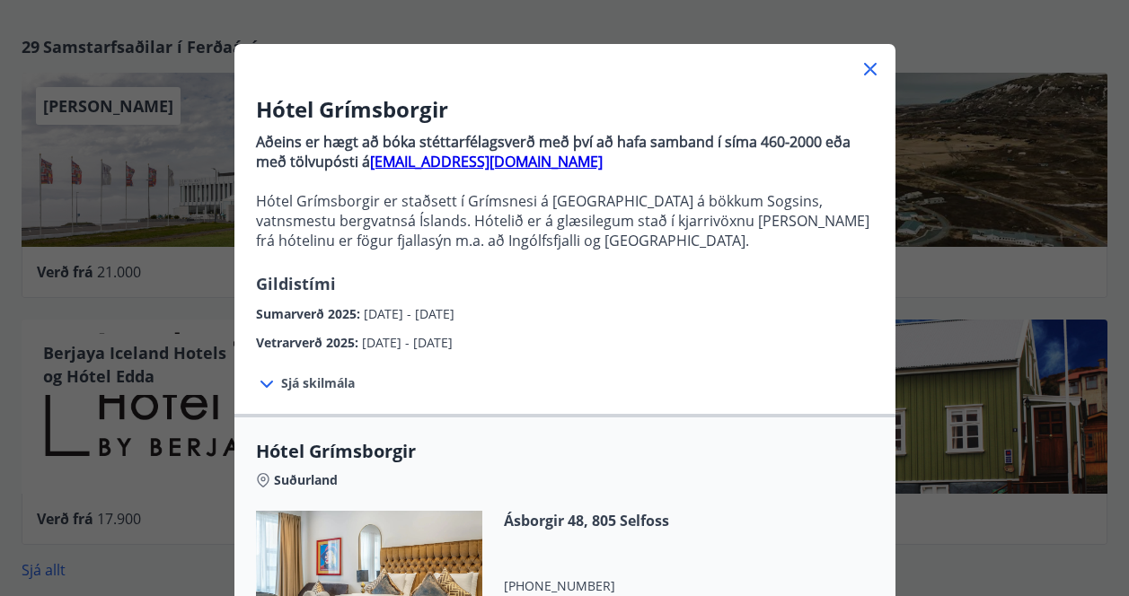
scroll to position [68, 0]
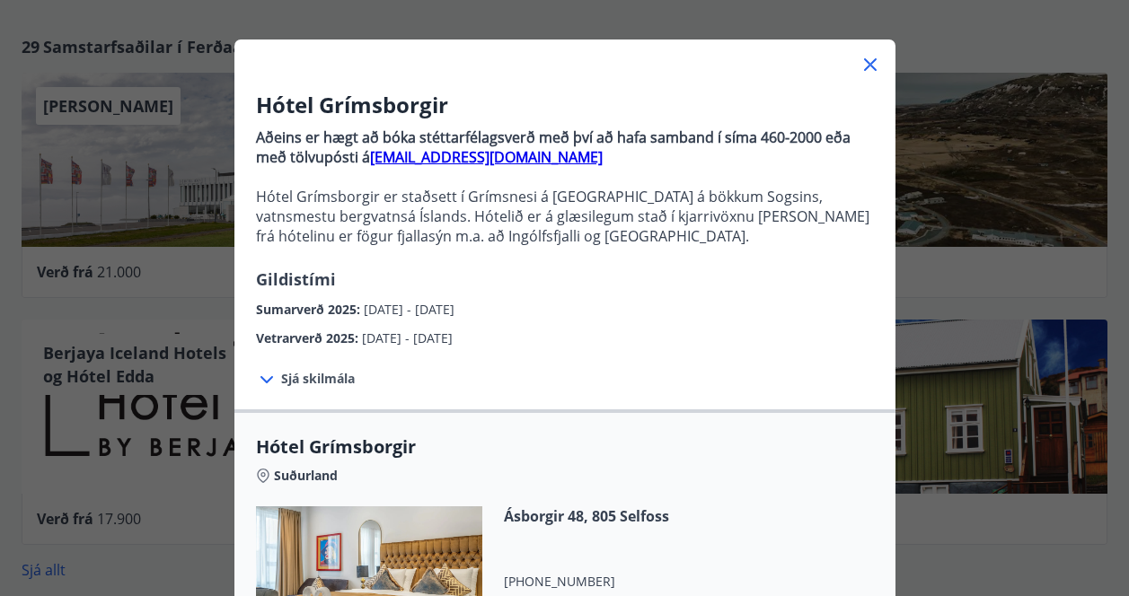
click at [869, 66] on icon at bounding box center [870, 64] width 13 height 13
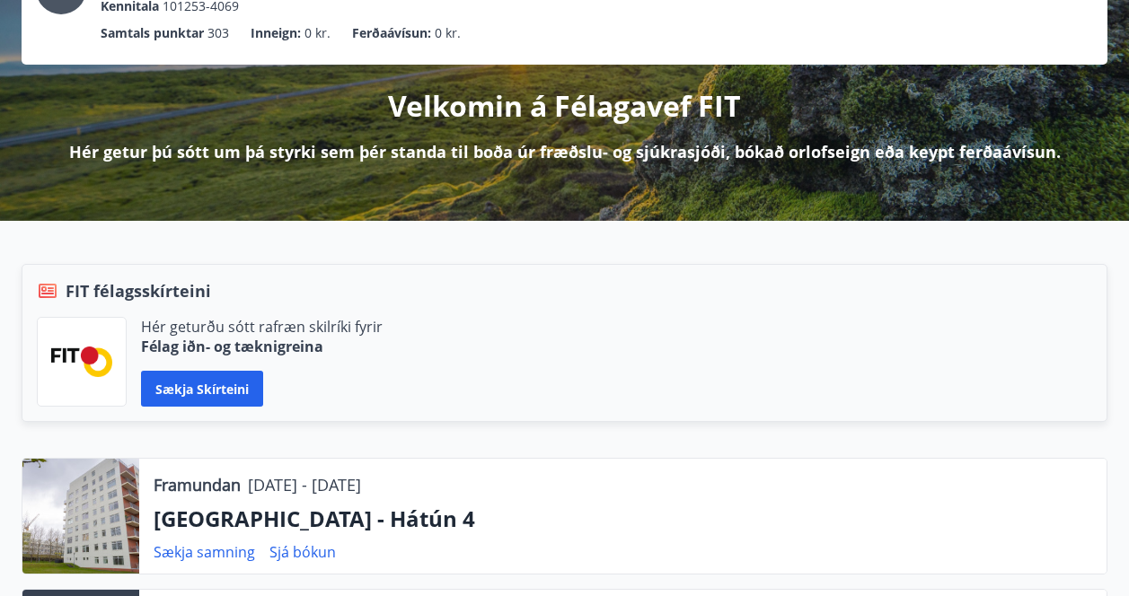
scroll to position [0, 0]
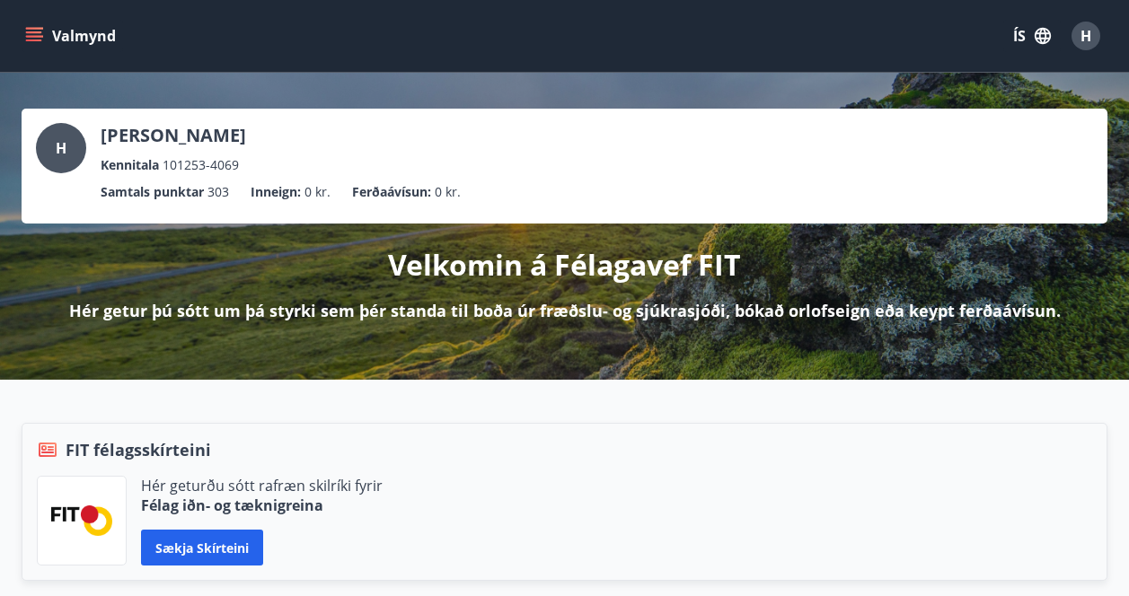
click at [39, 30] on icon "menu" at bounding box center [34, 36] width 18 height 18
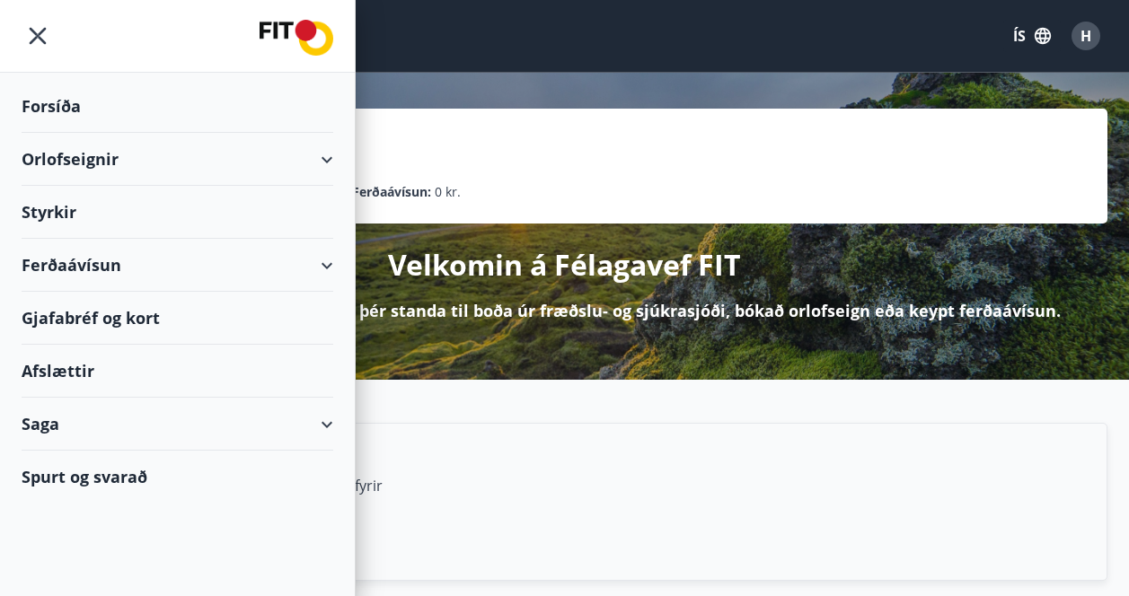
click at [128, 266] on div "Ferðaávísun" at bounding box center [178, 265] width 312 height 53
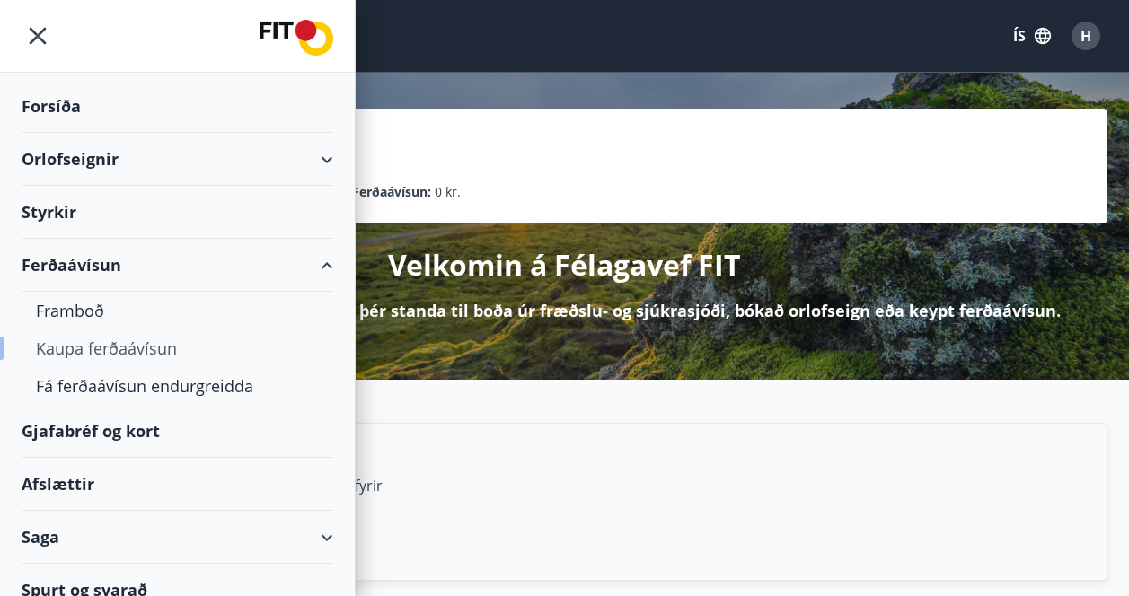
click at [159, 340] on div "Kaupa ferðaávísun" at bounding box center [177, 349] width 283 height 38
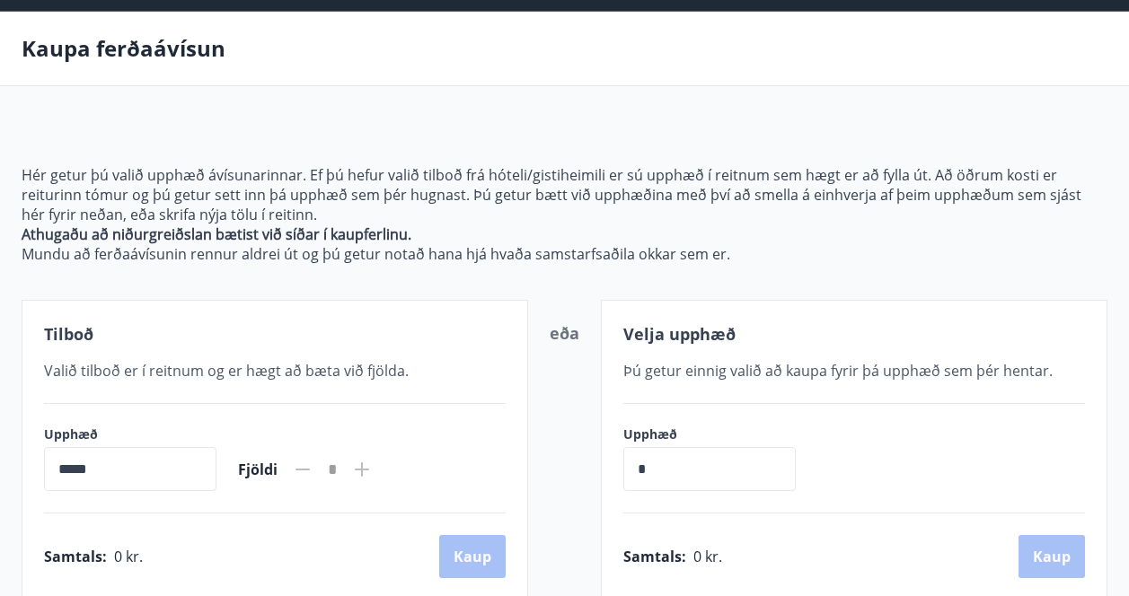
scroll to position [66, 0]
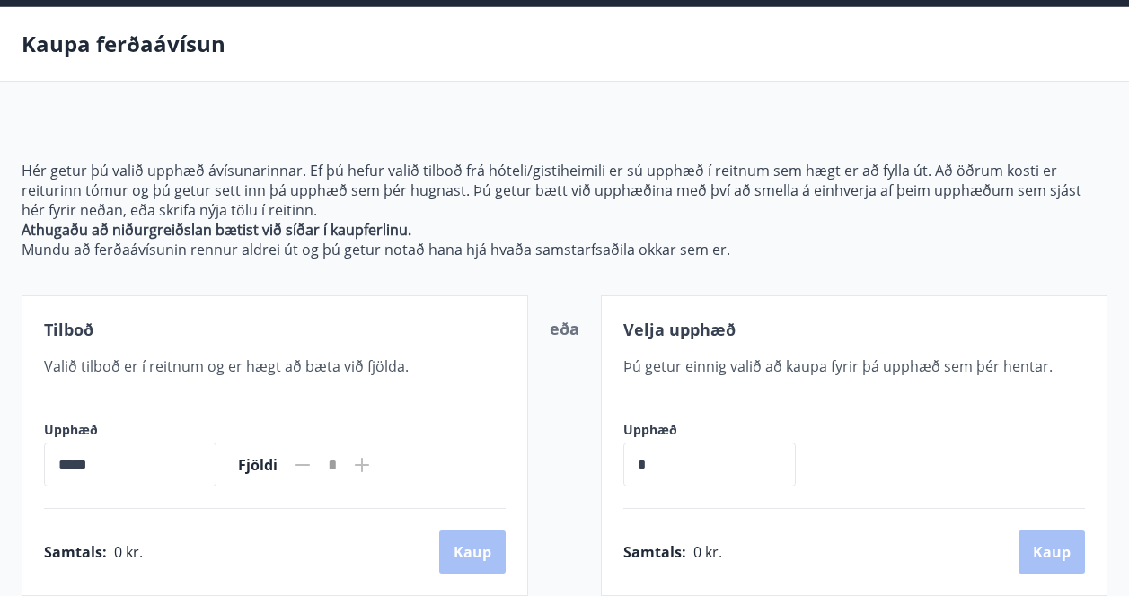
click at [168, 461] on input "*****" at bounding box center [130, 465] width 172 height 44
click at [64, 458] on input "*****" at bounding box center [130, 465] width 172 height 44
click at [83, 463] on input "*****" at bounding box center [130, 465] width 172 height 44
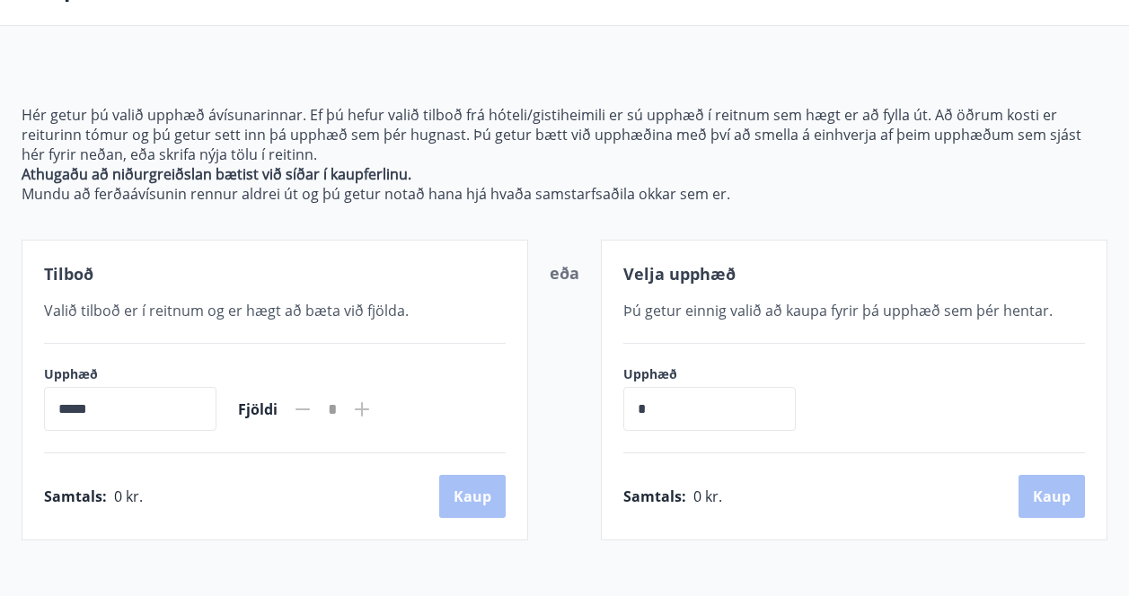
scroll to position [128, 0]
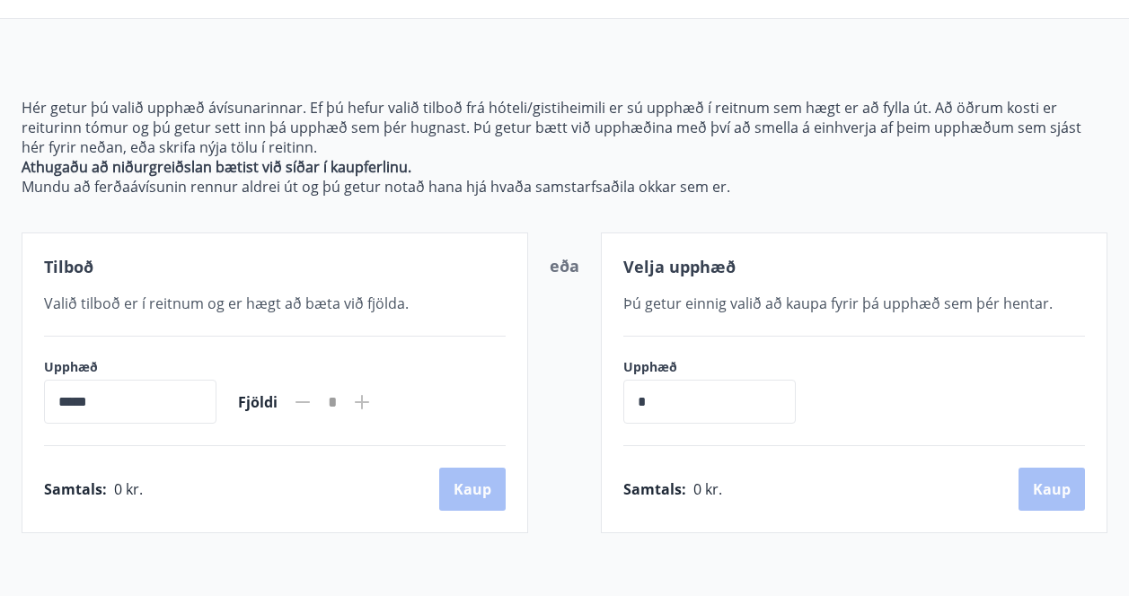
click at [160, 488] on div "Samtals : 0 kr. Kaup" at bounding box center [275, 489] width 462 height 43
click at [139, 416] on input "*****" at bounding box center [130, 402] width 172 height 44
click at [232, 295] on span "Valið tilboð er í reitnum og er hægt að bæta við fjölda." at bounding box center [226, 304] width 365 height 20
click at [234, 295] on span "Valið tilboð er í reitnum og er hægt að bæta við fjölda." at bounding box center [226, 304] width 365 height 20
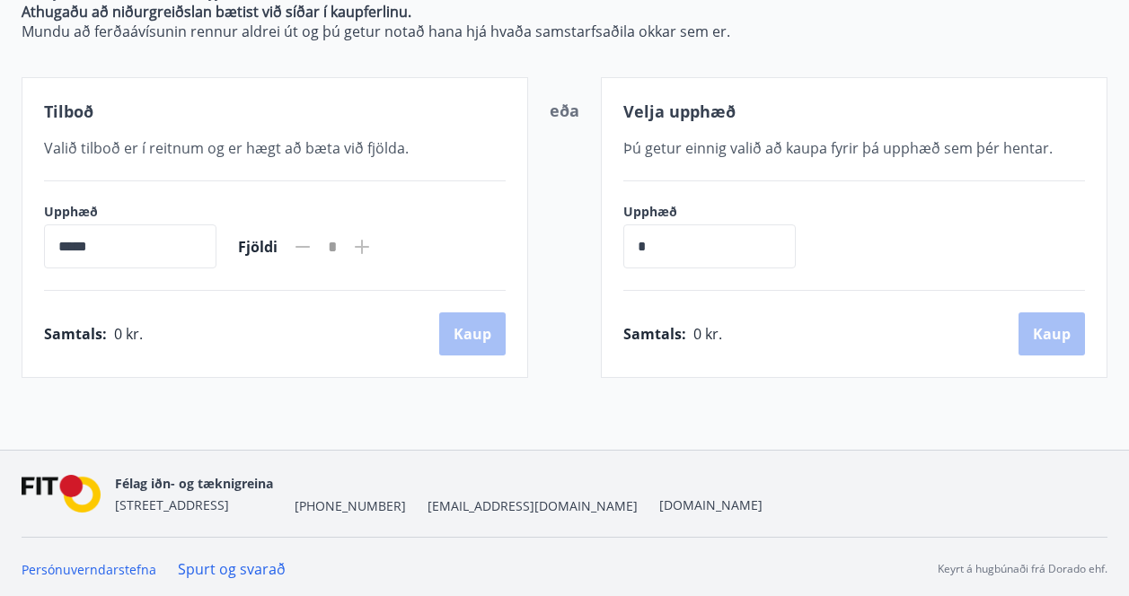
scroll to position [287, 0]
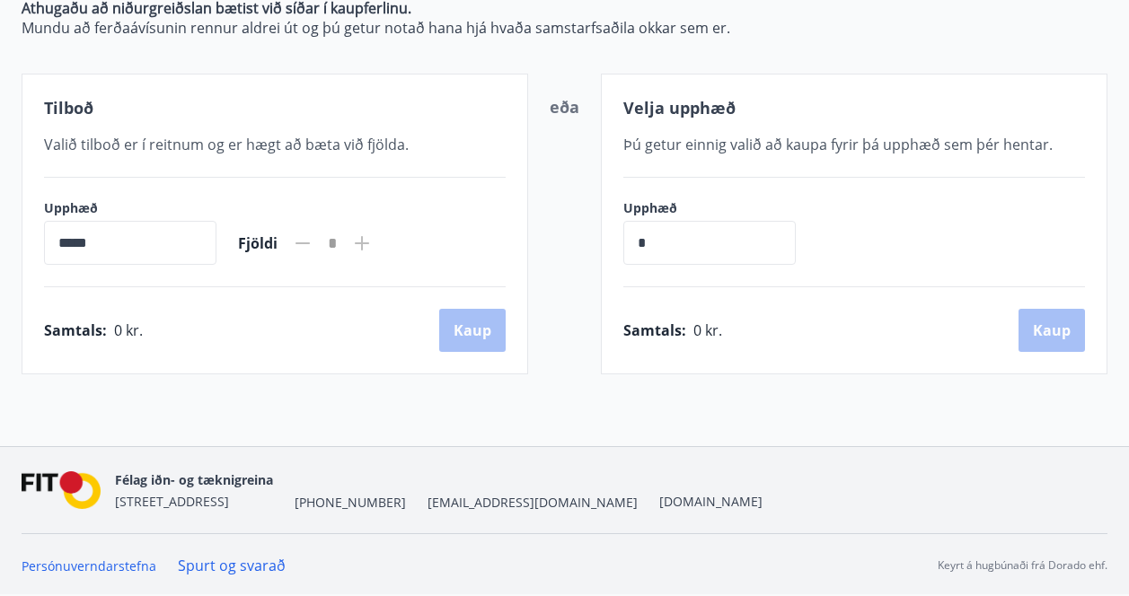
click at [262, 341] on div "Samtals : 0 kr. Kaup" at bounding box center [275, 330] width 462 height 43
click at [439, 326] on div "Samtals : 0 kr. Kaup" at bounding box center [275, 330] width 462 height 43
click at [373, 252] on icon at bounding box center [362, 244] width 22 height 22
click at [369, 236] on icon at bounding box center [362, 243] width 14 height 14
click at [269, 242] on span "Fjöldi" at bounding box center [258, 244] width 40 height 20
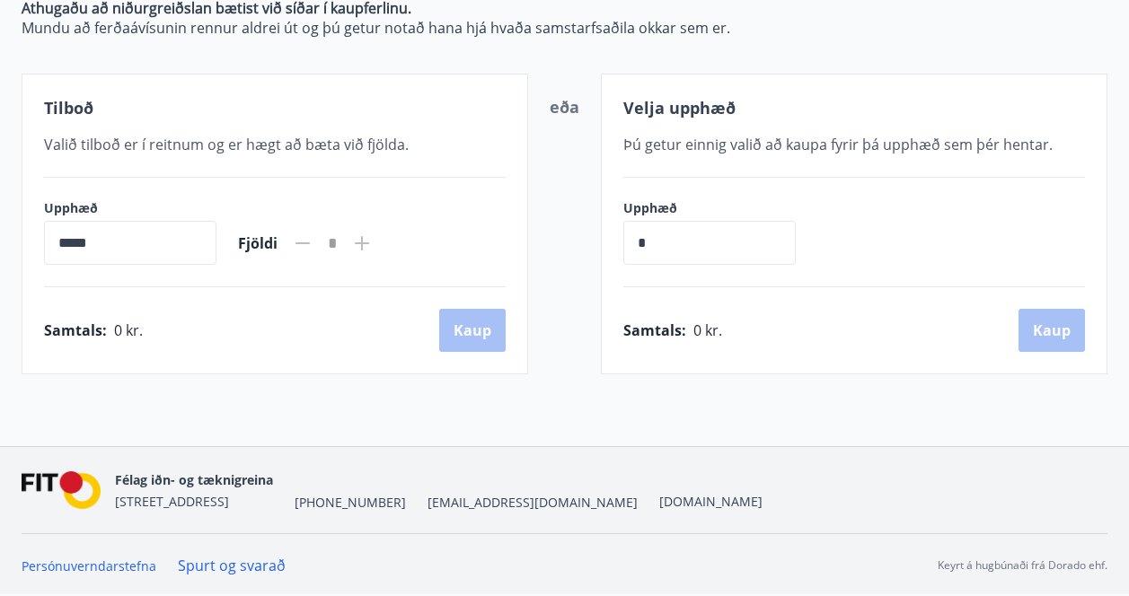
click at [269, 243] on span "Fjöldi" at bounding box center [258, 244] width 40 height 20
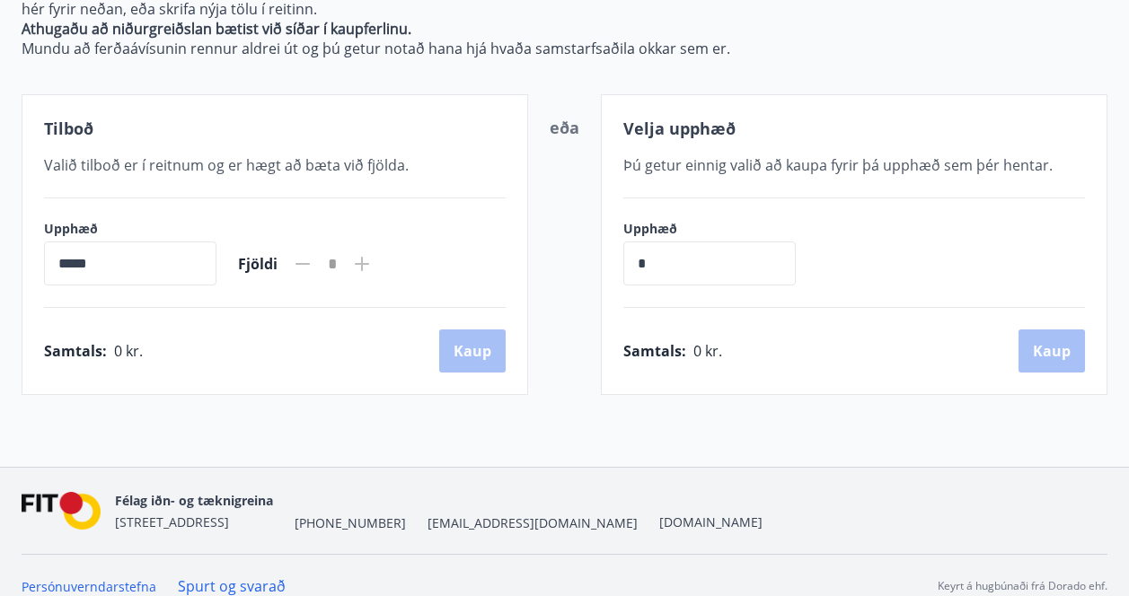
scroll to position [256, 0]
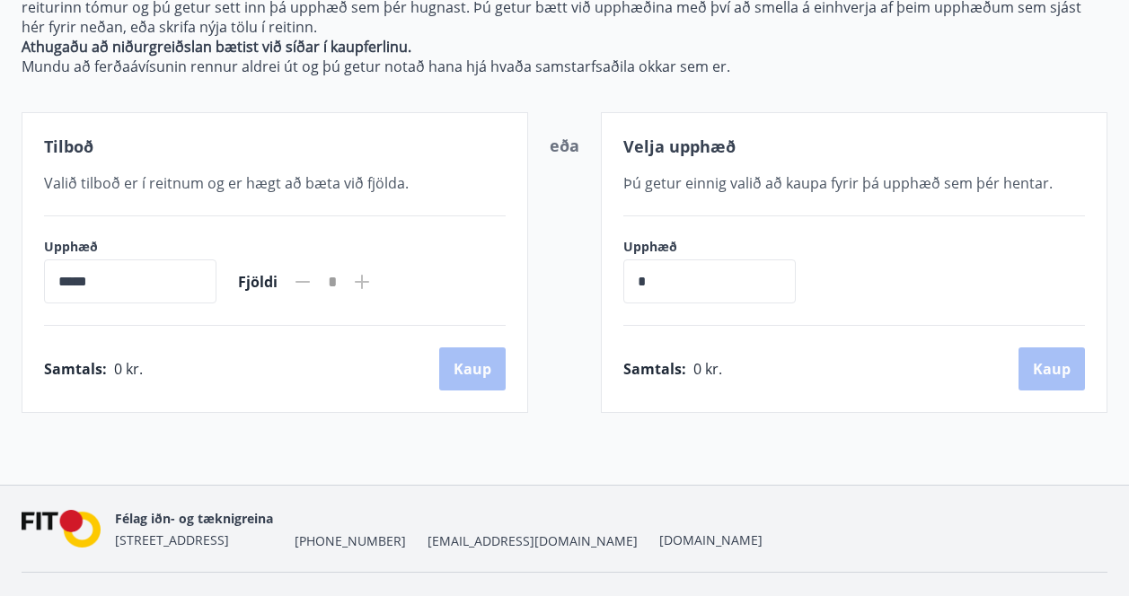
scroll to position [251, 0]
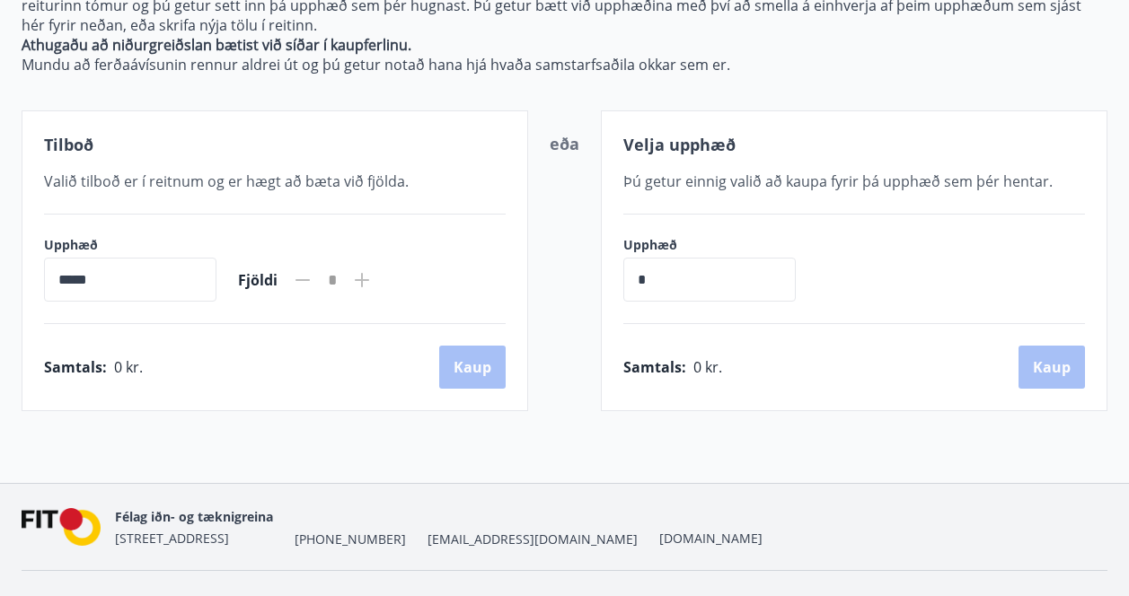
click at [85, 282] on input "*****" at bounding box center [130, 280] width 172 height 44
click at [79, 282] on input "*****" at bounding box center [130, 280] width 172 height 44
click at [64, 278] on input "*****" at bounding box center [130, 280] width 172 height 44
click at [144, 364] on div "Samtals : 0 kr. Kaup" at bounding box center [275, 367] width 462 height 43
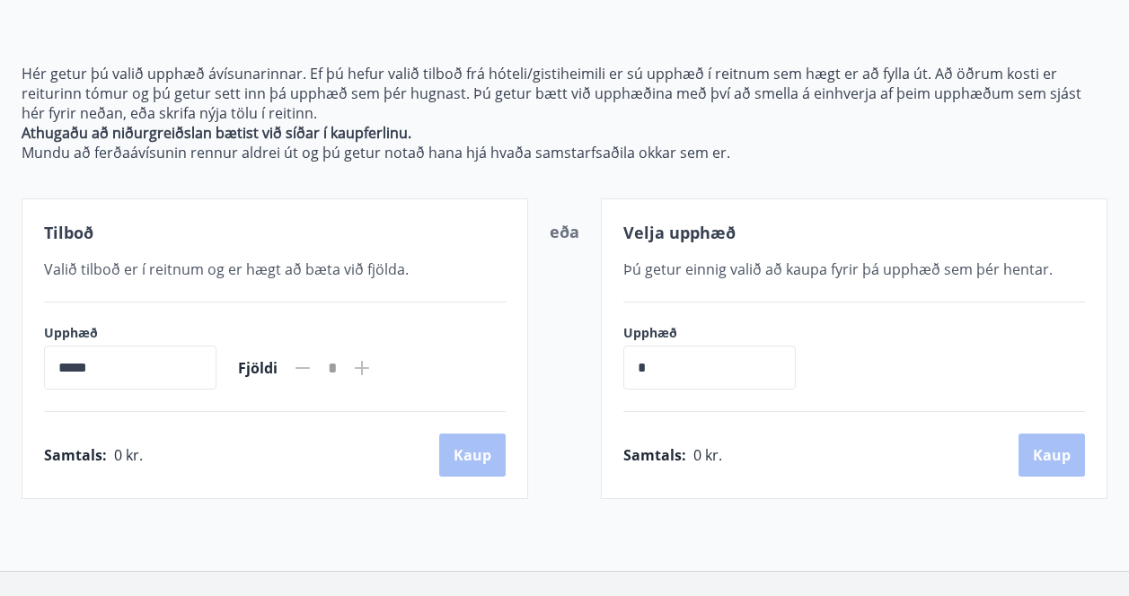
scroll to position [163, 0]
click at [665, 355] on input "*" at bounding box center [709, 367] width 172 height 44
click at [163, 379] on input "*****" at bounding box center [130, 367] width 172 height 44
click at [127, 374] on input "*****" at bounding box center [130, 367] width 172 height 44
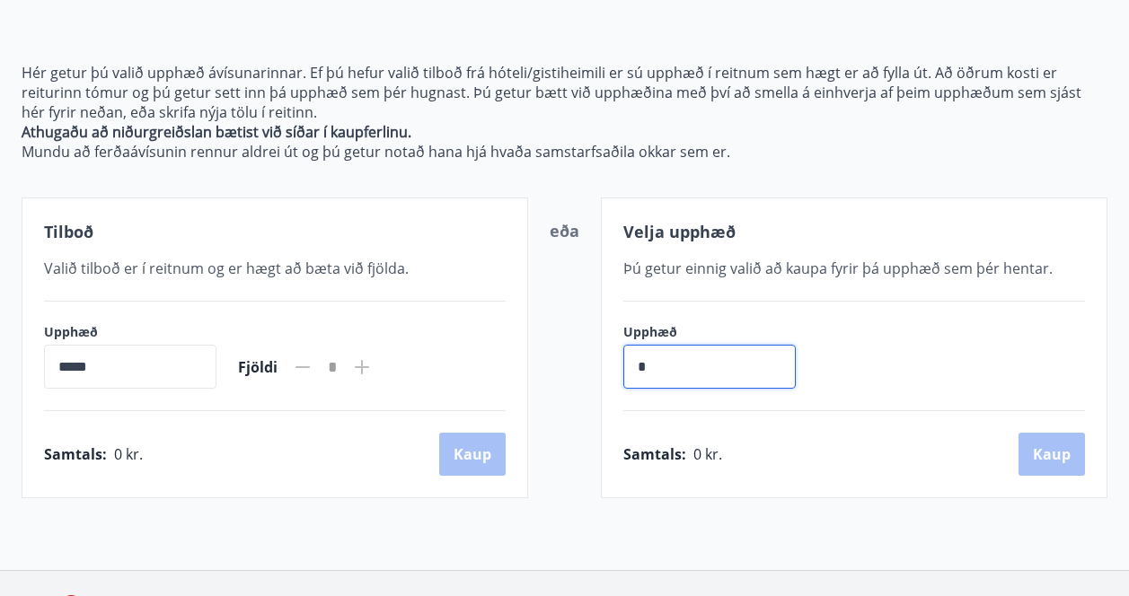
click at [675, 369] on input "*" at bounding box center [709, 367] width 172 height 44
type input "******"
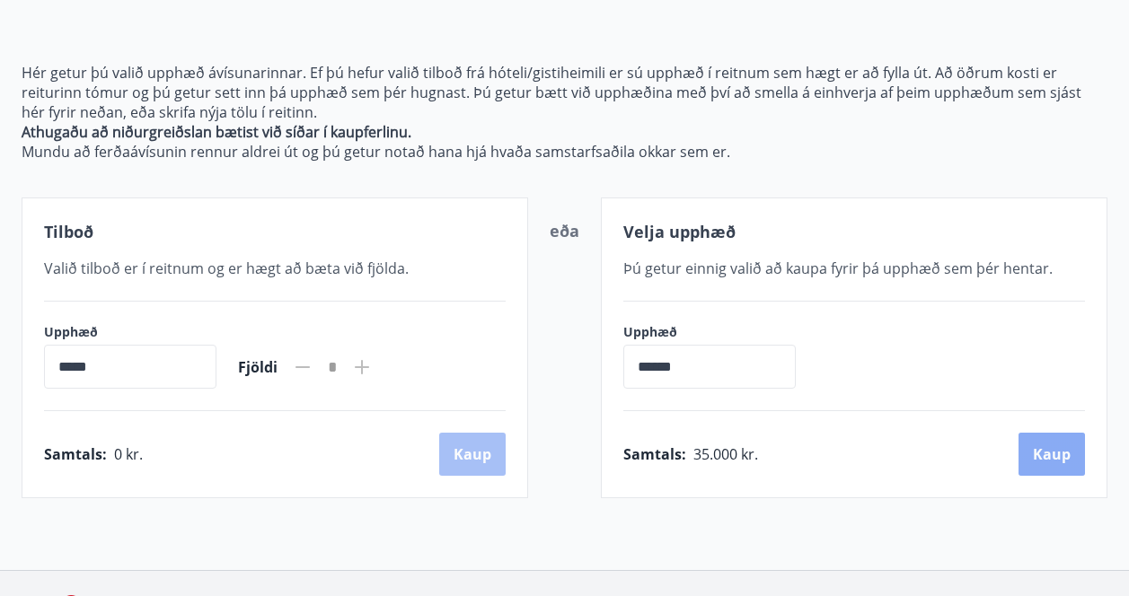
click at [1053, 454] on button "Kaup" at bounding box center [1052, 454] width 66 height 43
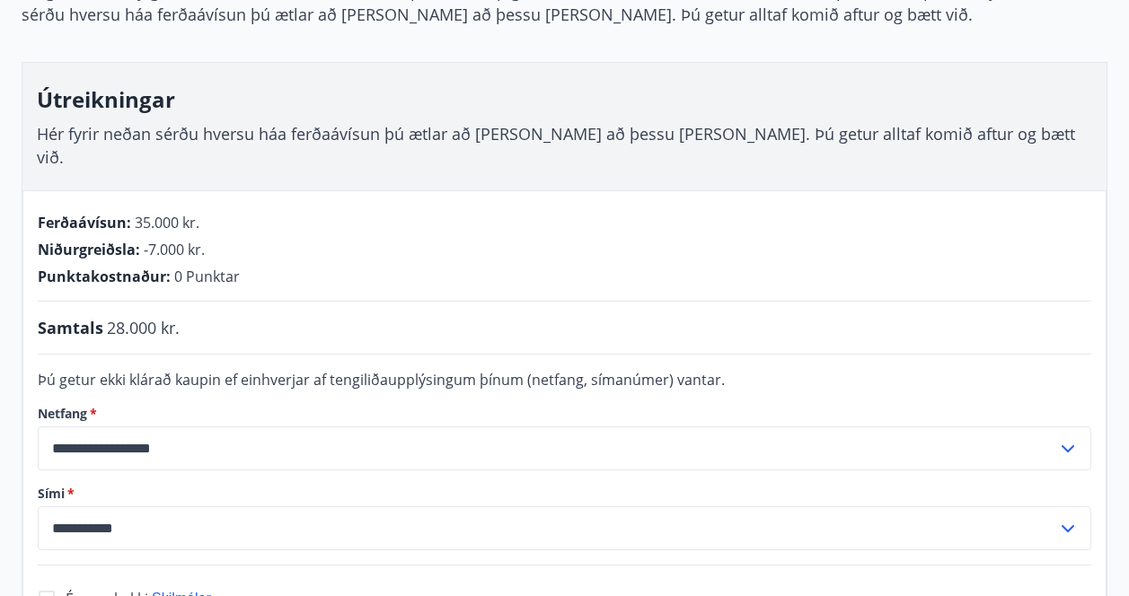
scroll to position [205, 0]
click at [838, 426] on input "**********" at bounding box center [547, 448] width 1019 height 44
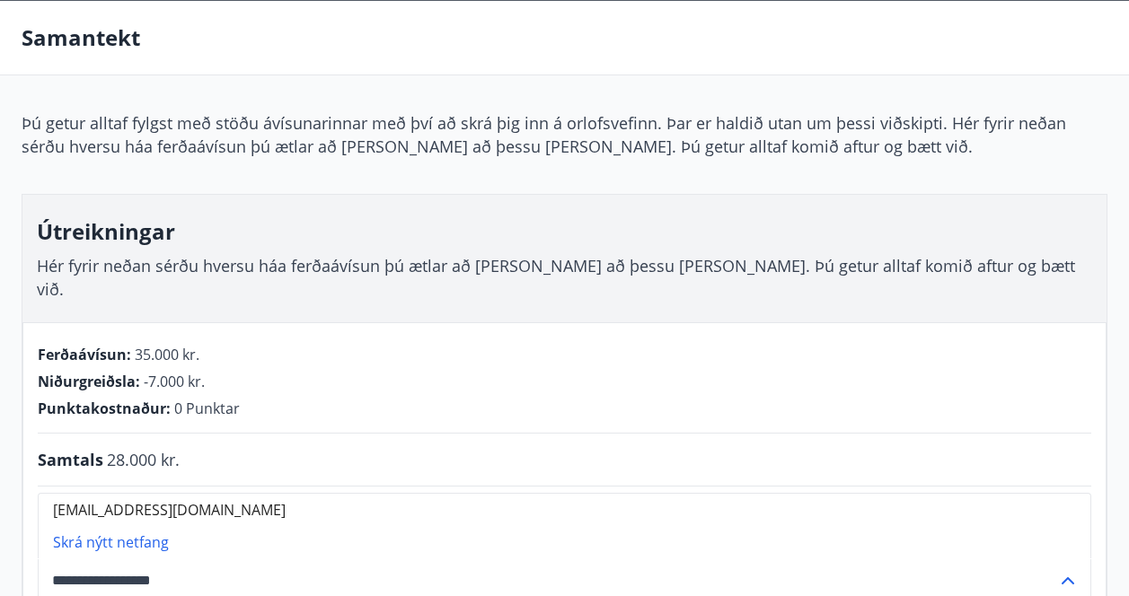
scroll to position [0, 0]
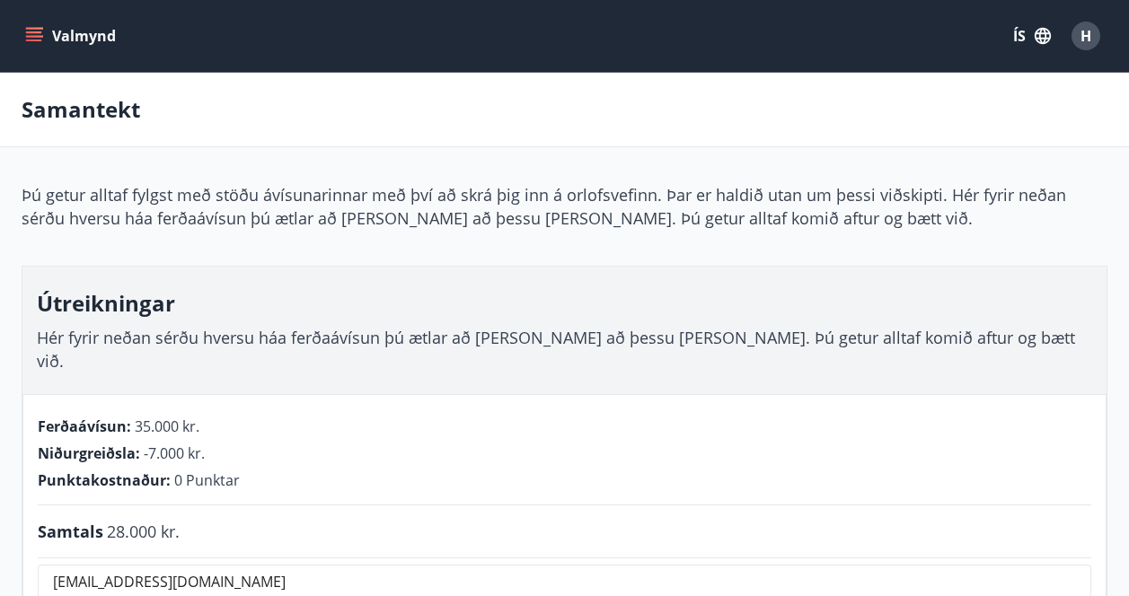
click at [36, 32] on icon "menu" at bounding box center [34, 32] width 16 height 2
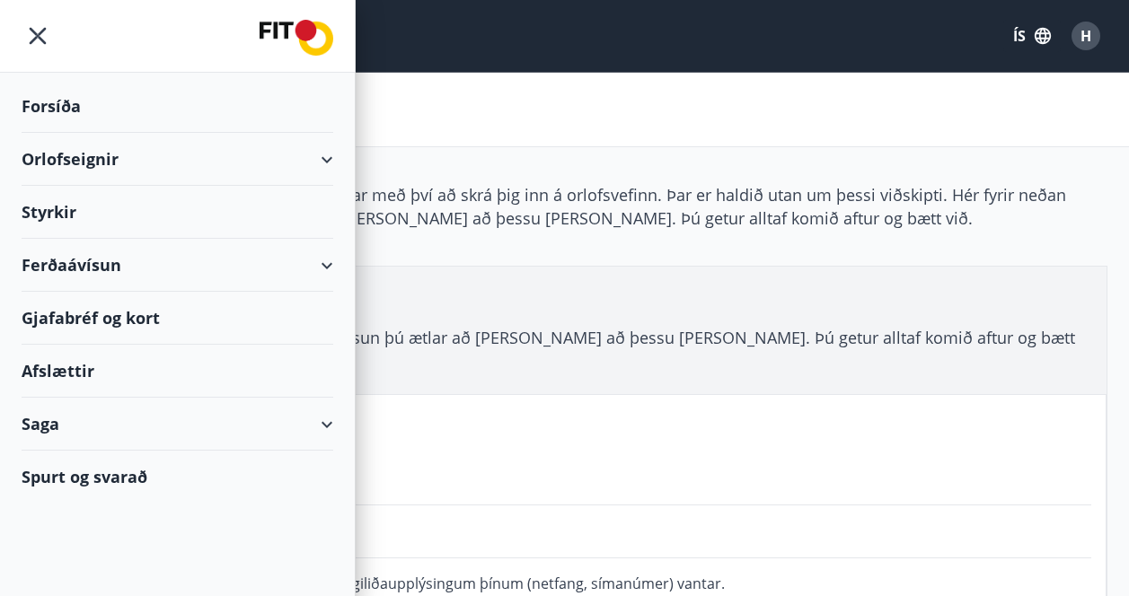
click at [36, 32] on div at bounding box center [177, 36] width 355 height 73
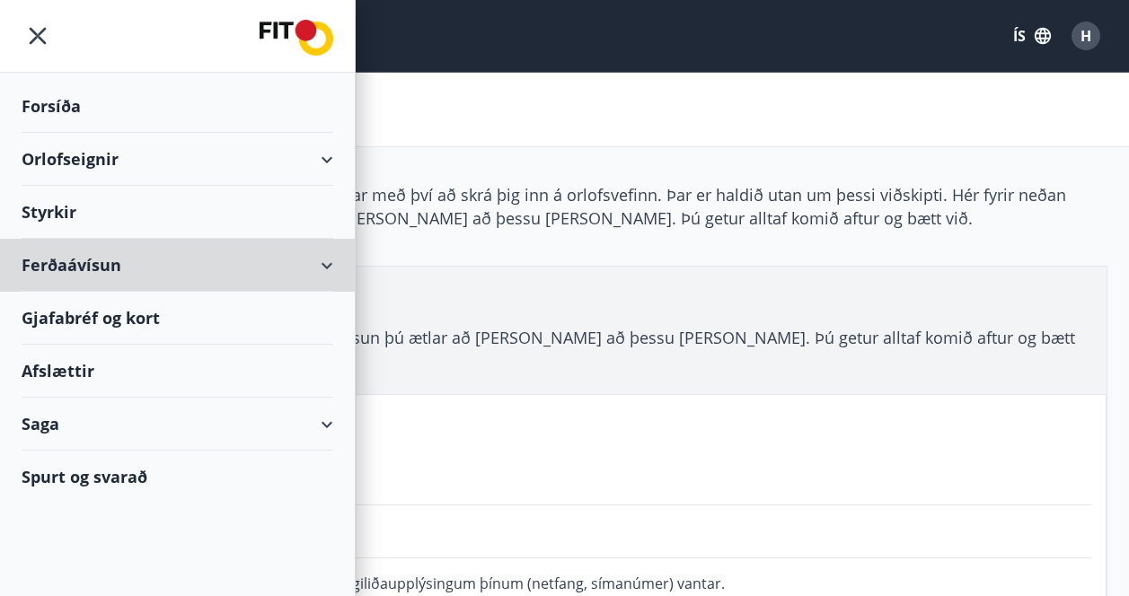
click at [143, 267] on div "Ferðaávísun" at bounding box center [178, 265] width 312 height 53
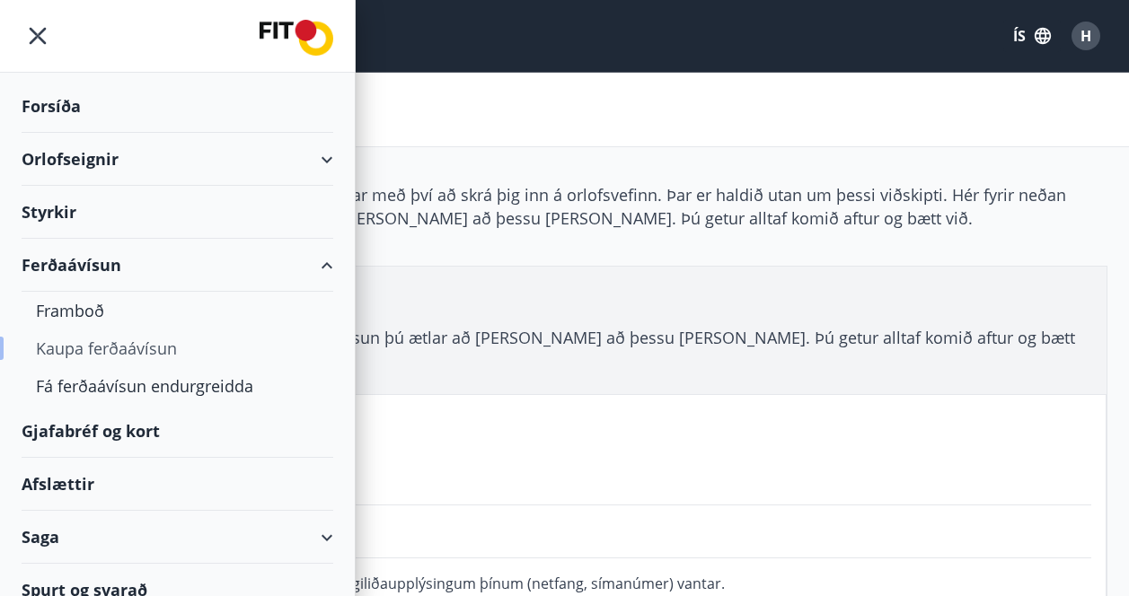
click at [127, 344] on div "Kaupa ferðaávísun" at bounding box center [177, 349] width 283 height 38
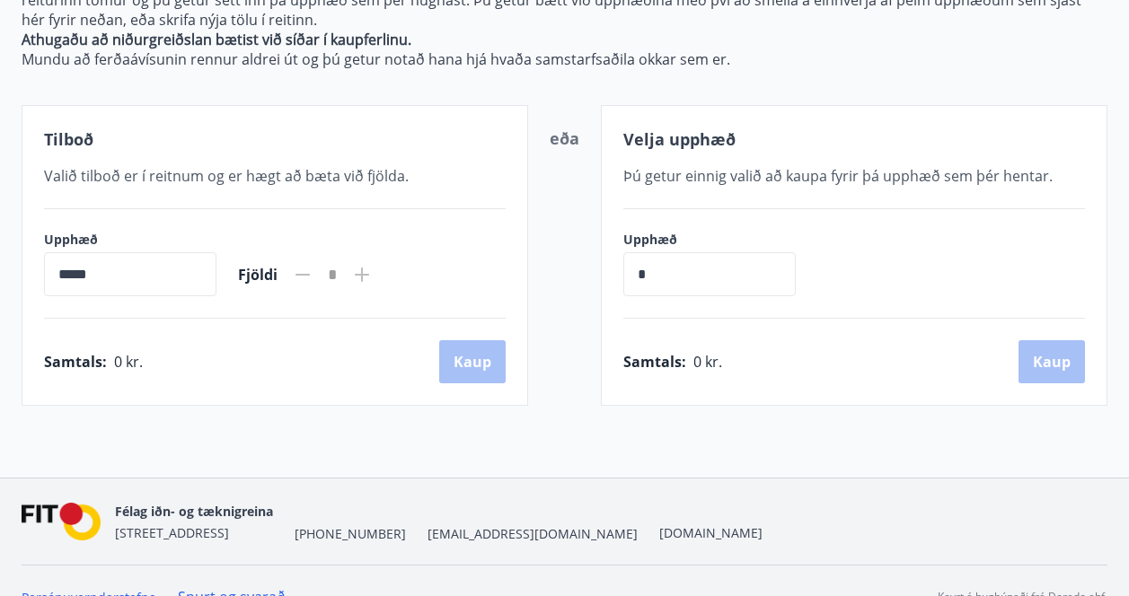
scroll to position [287, 0]
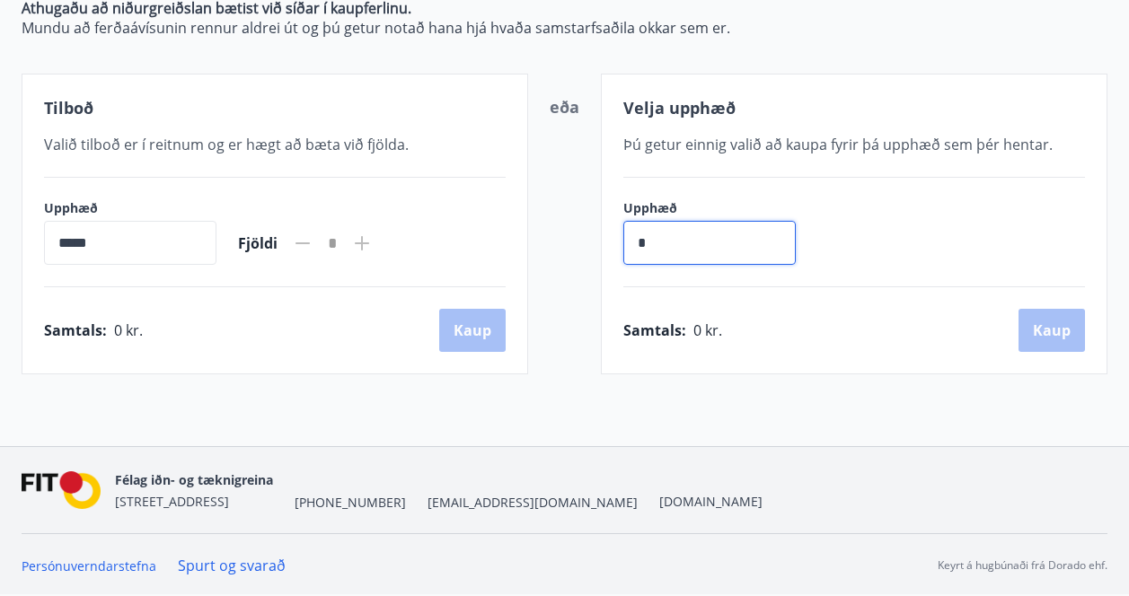
click at [652, 250] on input "*" at bounding box center [709, 243] width 172 height 44
type input "******"
click at [1048, 323] on button "Kaup" at bounding box center [1052, 330] width 66 height 43
